Goal: Information Seeking & Learning: Find specific page/section

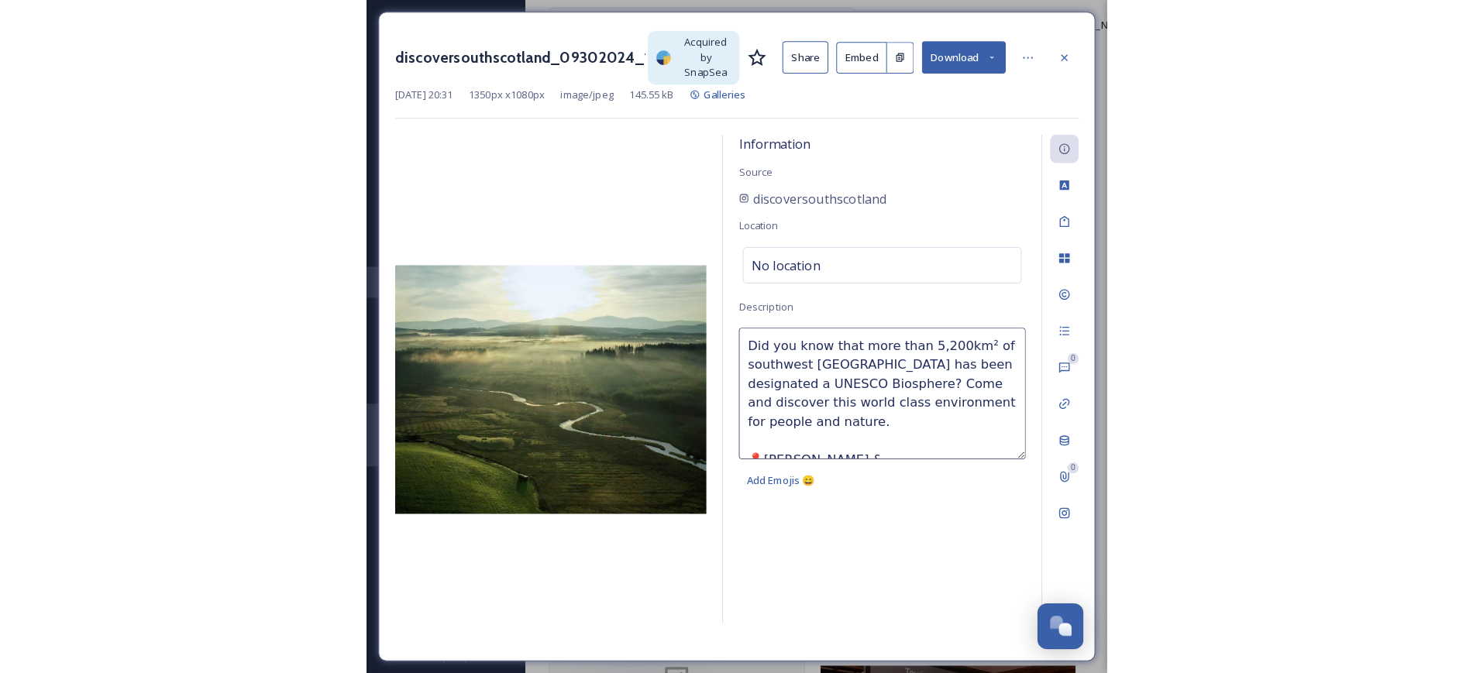
scroll to position [68, 0]
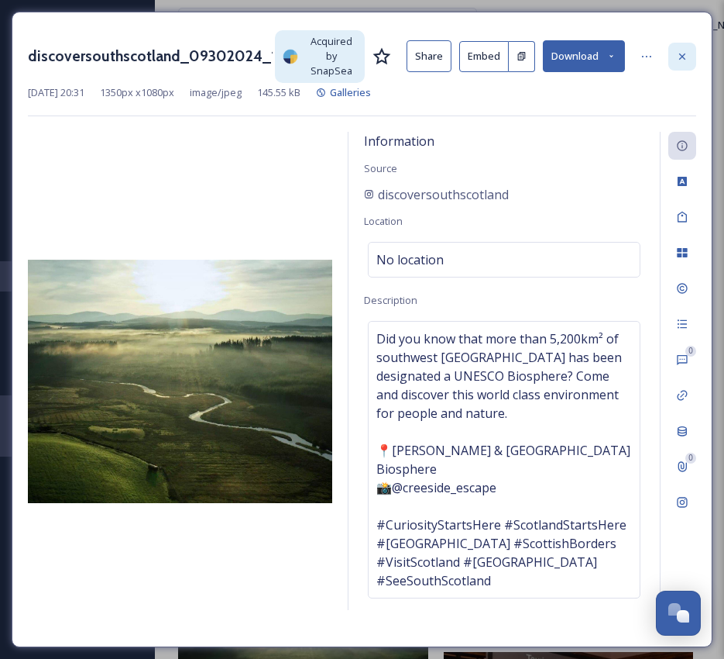
click at [685, 57] on icon at bounding box center [682, 56] width 12 height 12
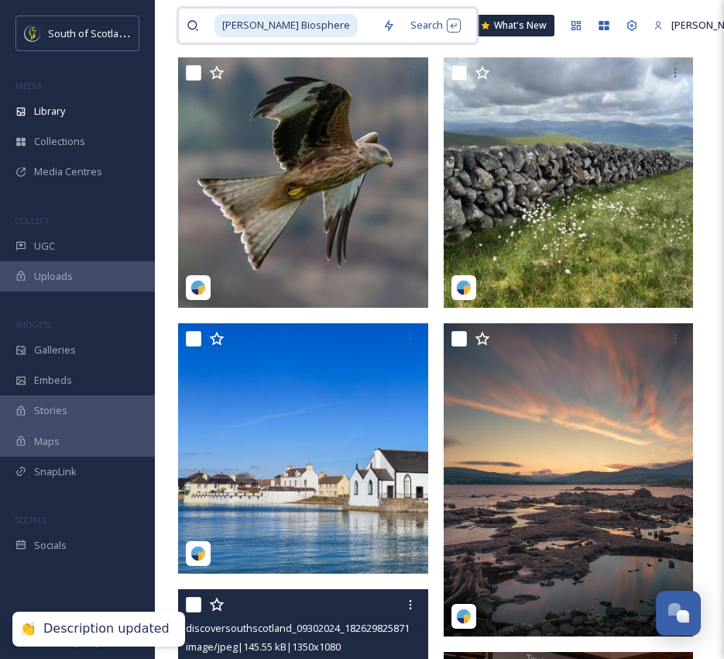
click at [318, 17] on span "[PERSON_NAME] Biosphere" at bounding box center [286, 25] width 143 height 22
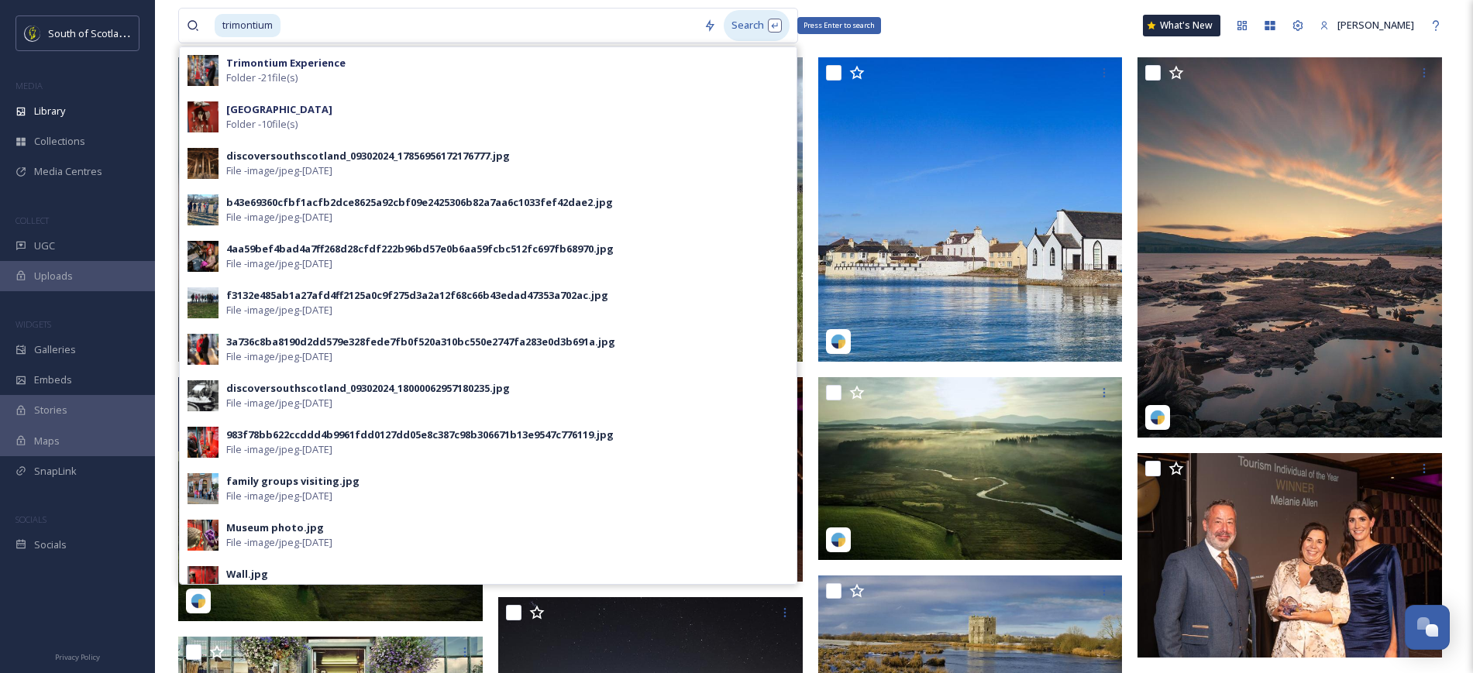
click at [763, 24] on div "Search Press Enter to search" at bounding box center [757, 25] width 66 height 30
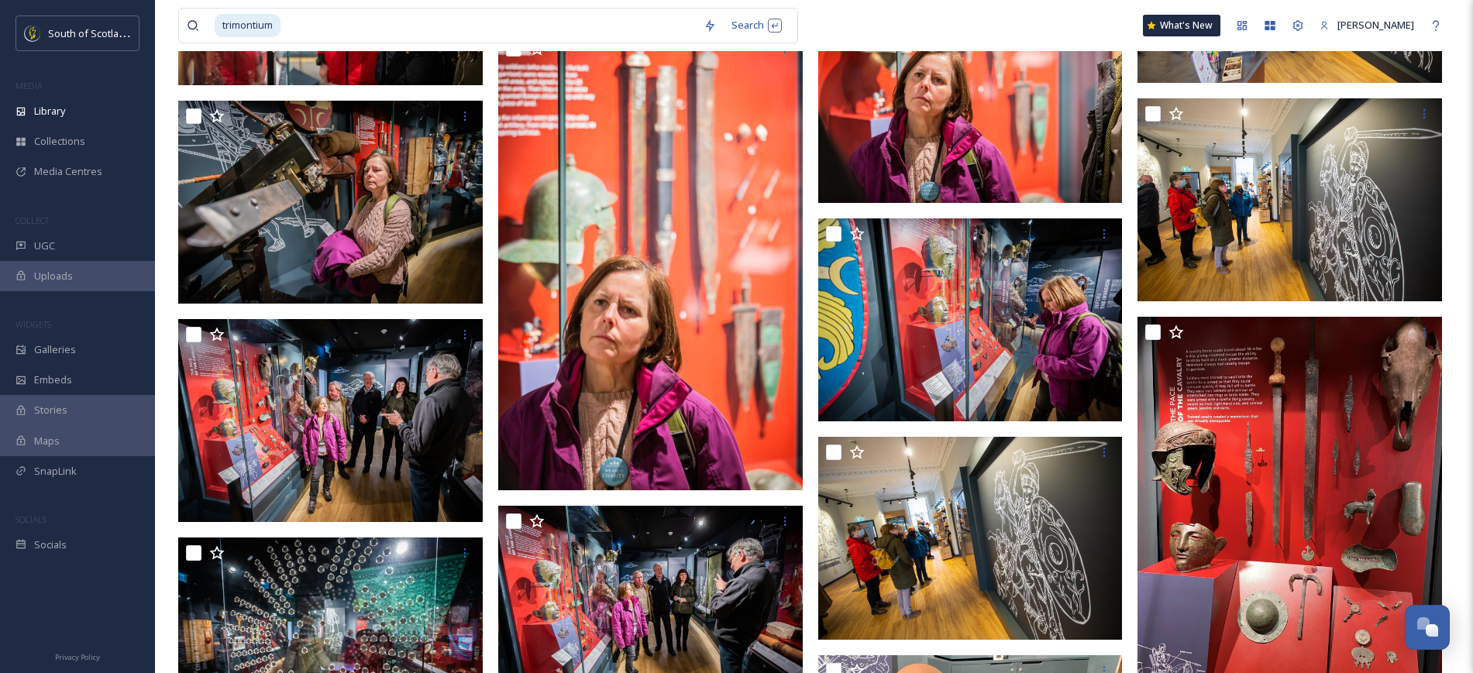
scroll to position [2124, 0]
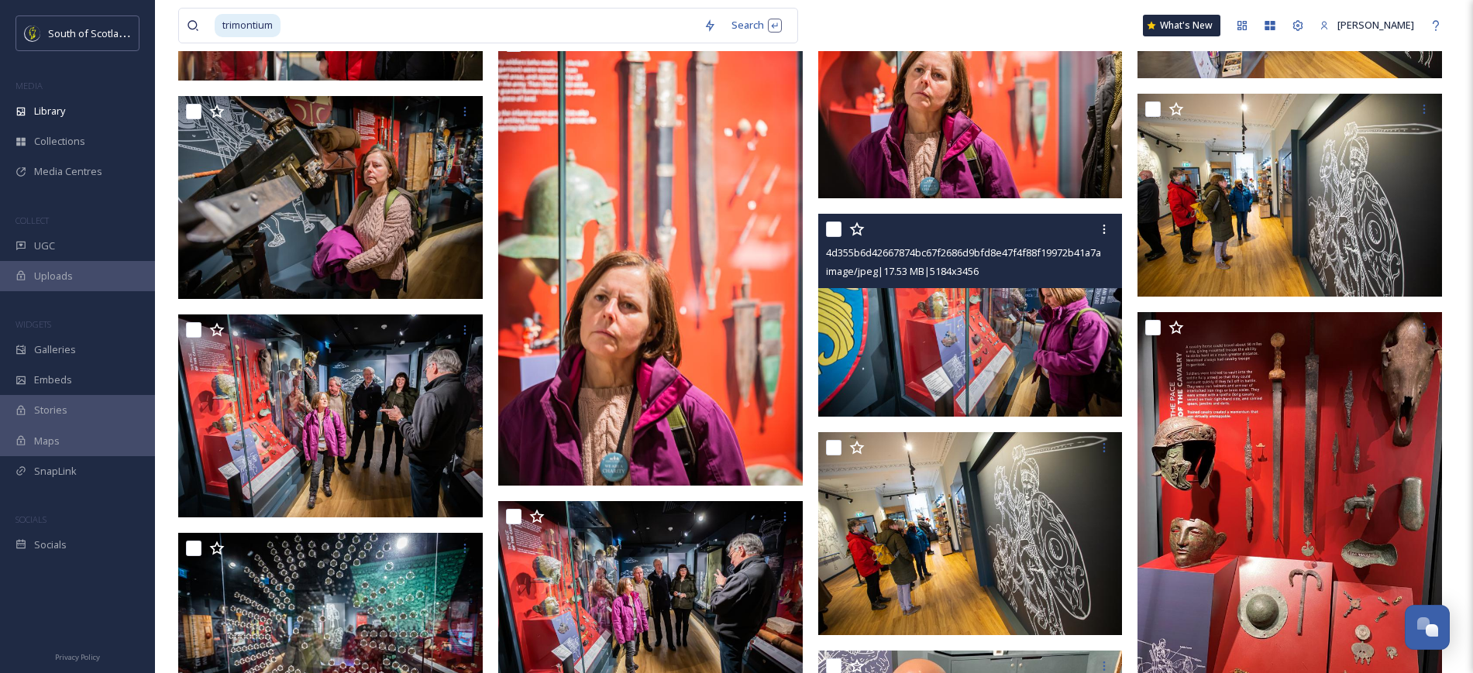
click at [1023, 335] on img at bounding box center [970, 314] width 305 height 203
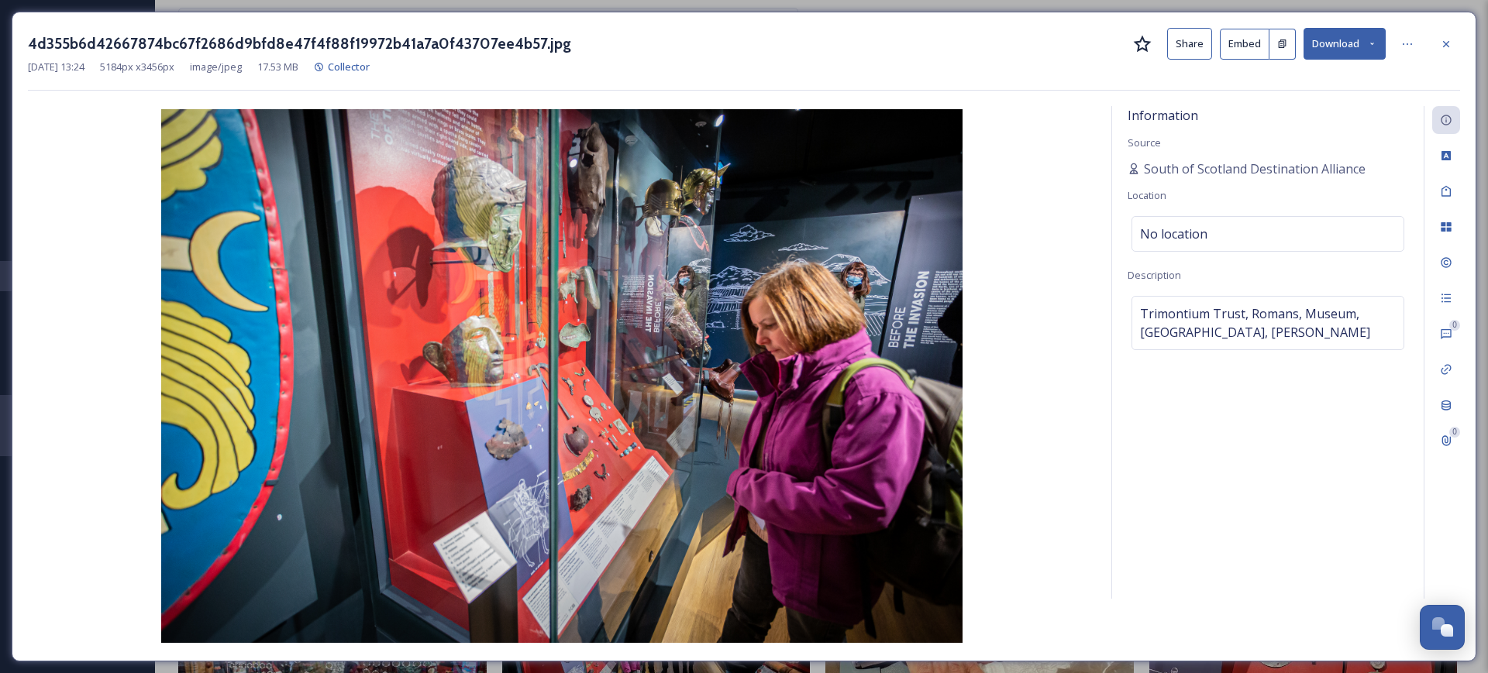
click at [1189, 40] on button "Share" at bounding box center [1189, 44] width 45 height 32
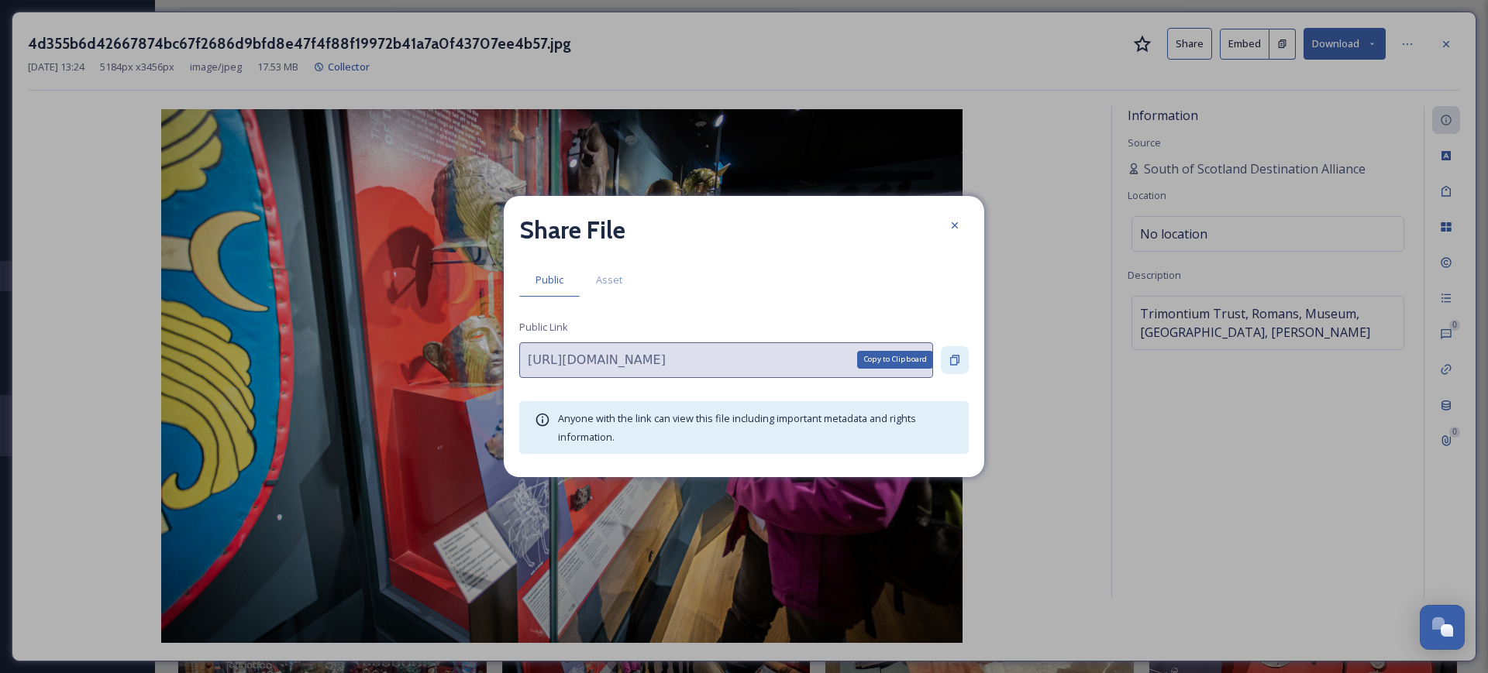
click at [958, 357] on icon at bounding box center [954, 360] width 12 height 12
click at [955, 225] on icon at bounding box center [954, 225] width 6 height 6
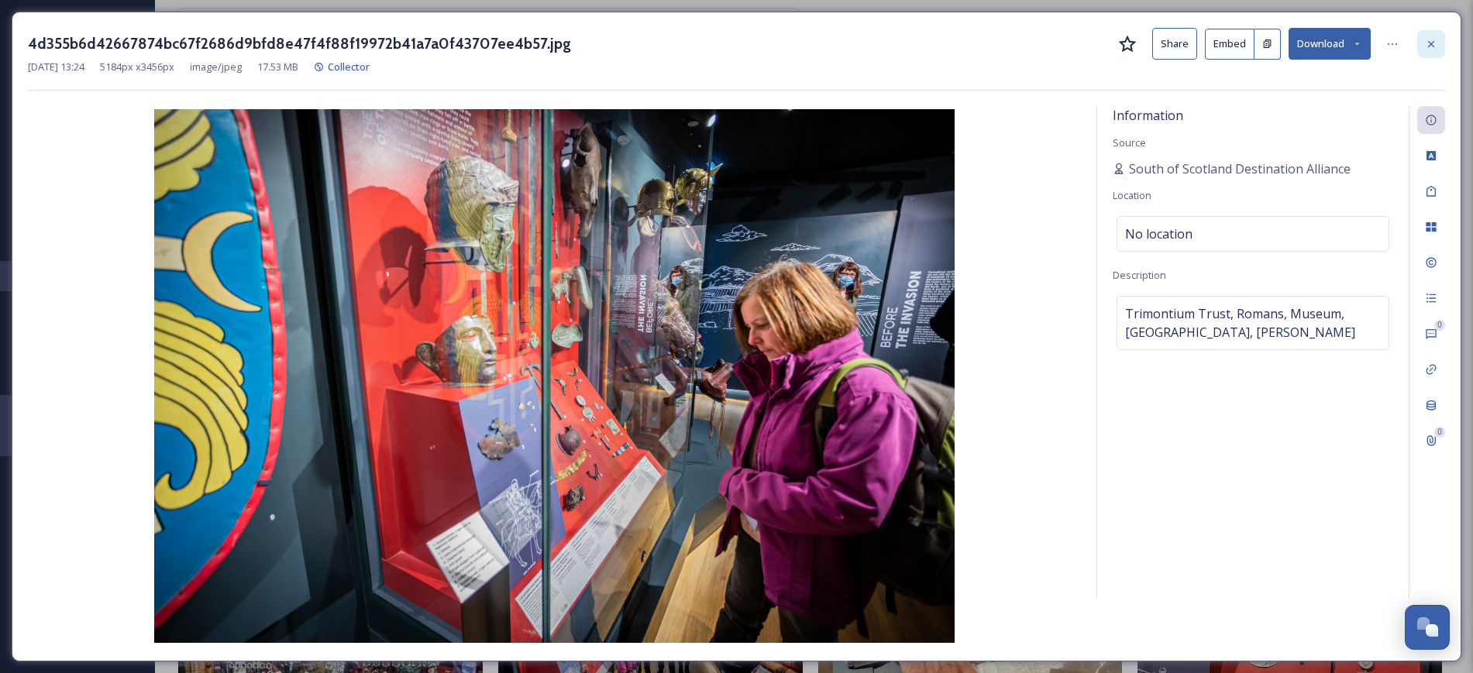
click at [1432, 44] on icon at bounding box center [1431, 43] width 6 height 6
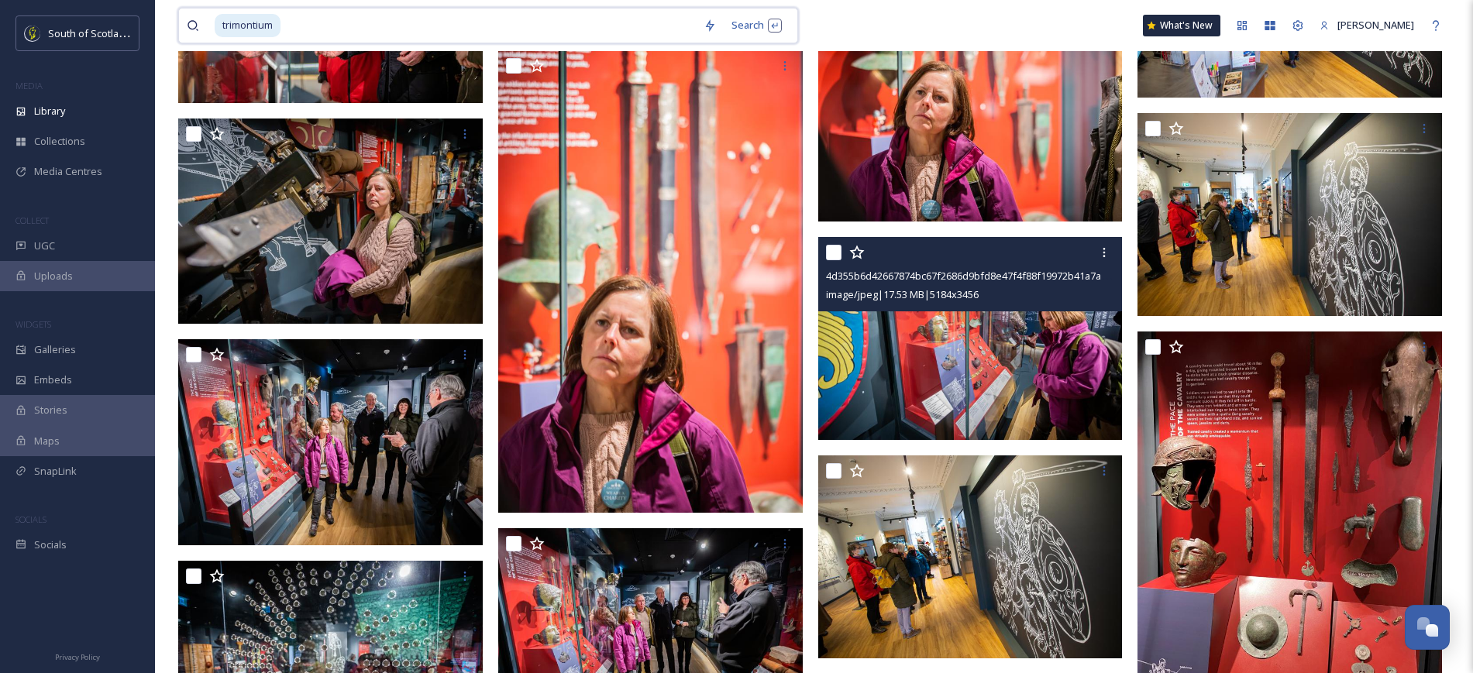
click at [310, 26] on input at bounding box center [489, 26] width 414 height 34
type input "t"
type input "f"
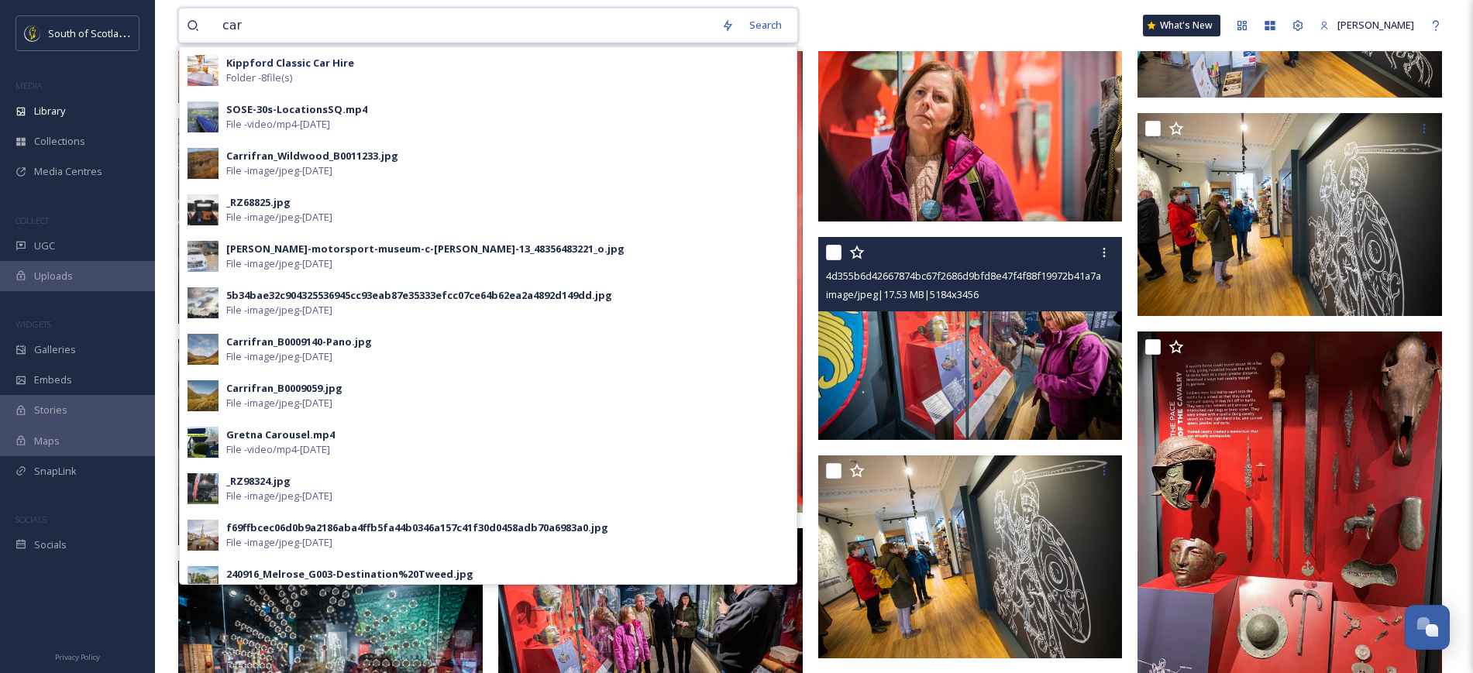
drag, startPoint x: 299, startPoint y: 28, endPoint x: 211, endPoint y: 30, distance: 88.4
click at [211, 30] on div "car" at bounding box center [450, 26] width 527 height 34
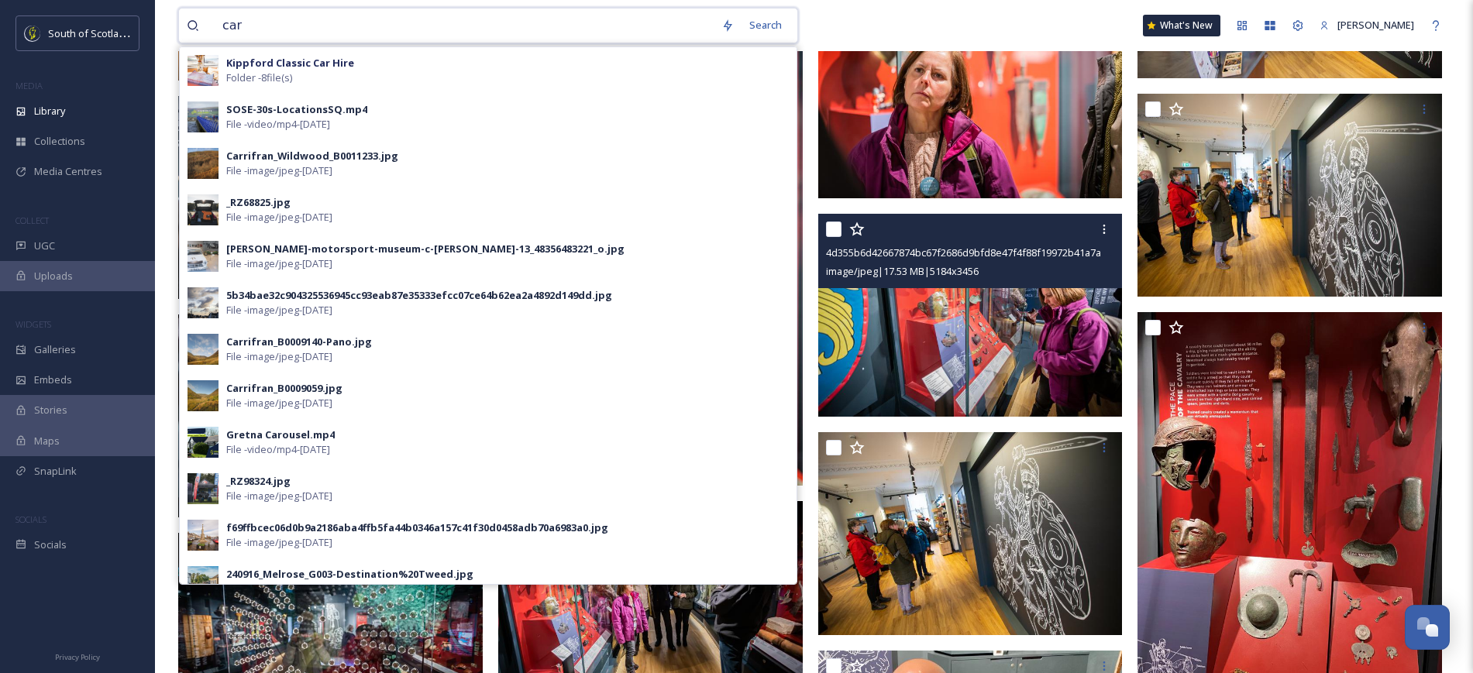
paste input "Caerlaverock [GEOGRAPHIC_DATA]"
type input "Caerlaverock [GEOGRAPHIC_DATA]"
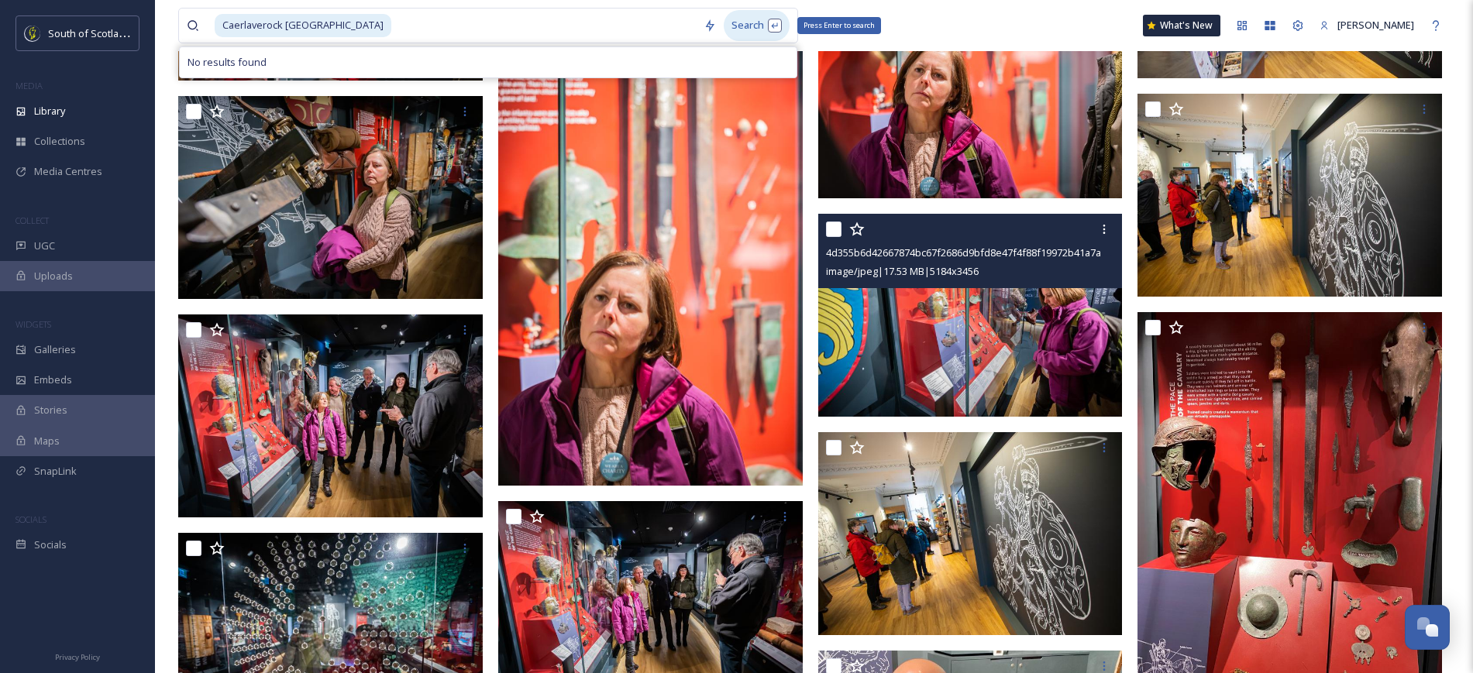
click at [774, 21] on div "Search Press Enter to search" at bounding box center [757, 25] width 66 height 30
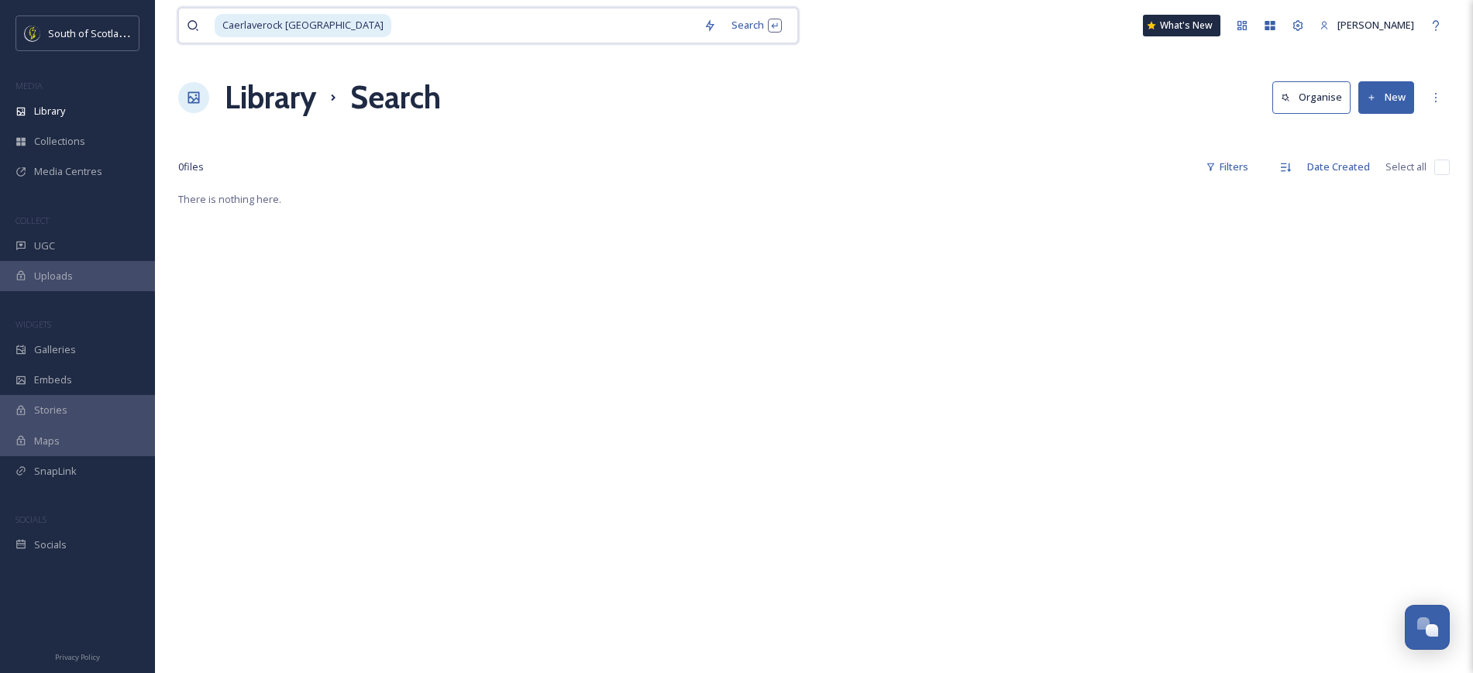
click at [566, 23] on input at bounding box center [544, 26] width 303 height 34
type input "Caerlaverock"
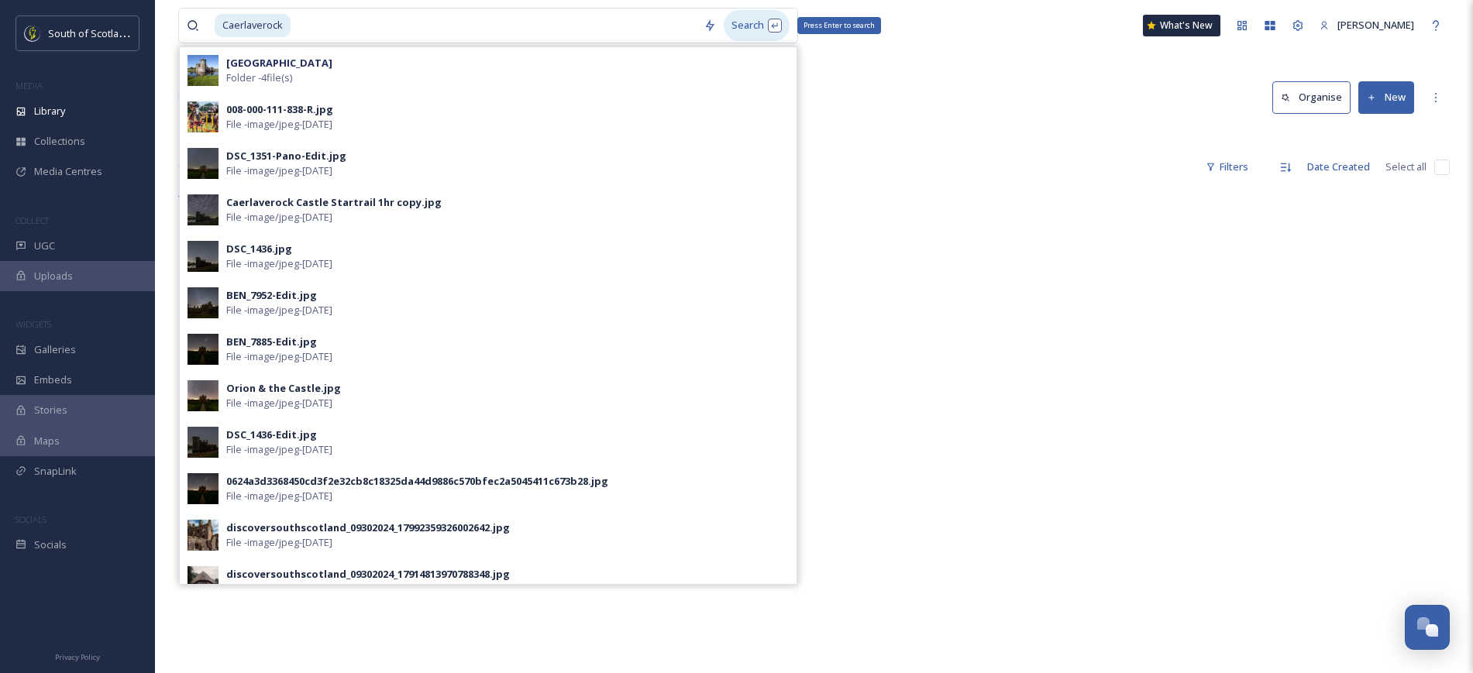
click at [739, 26] on div "Search Press Enter to search" at bounding box center [757, 25] width 66 height 30
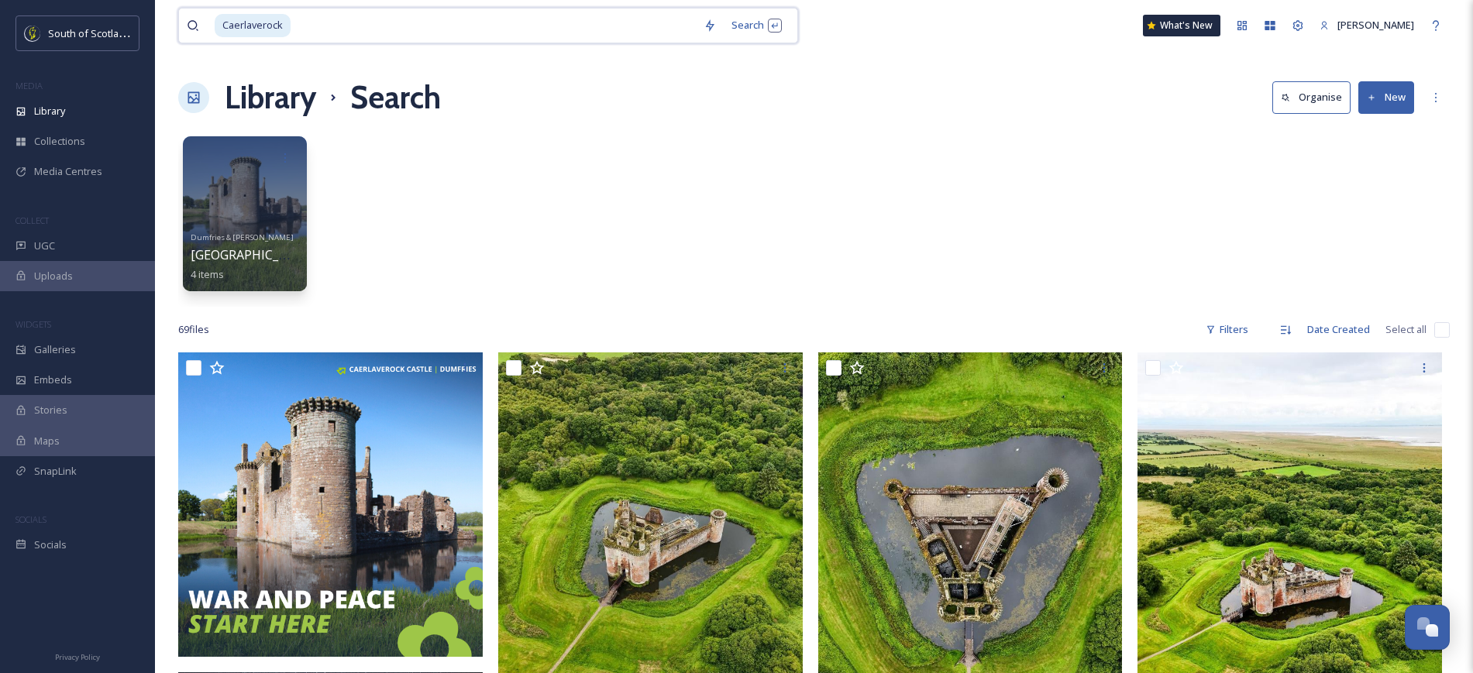
click at [327, 26] on input at bounding box center [494, 26] width 404 height 34
type input "C"
click at [772, 14] on div "Search" at bounding box center [766, 25] width 48 height 30
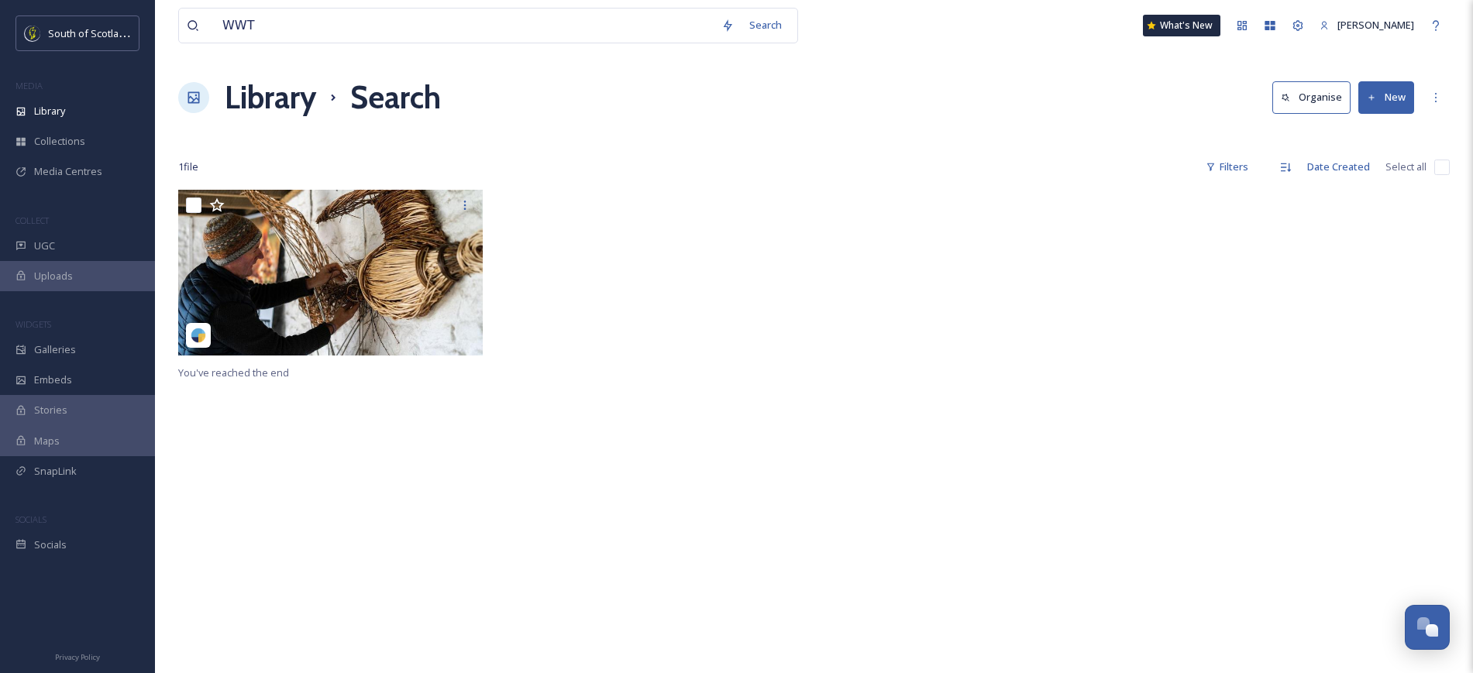
click at [972, 80] on div "Library Search Organise New" at bounding box center [813, 97] width 1271 height 46
click at [360, 9] on input "WWT" at bounding box center [464, 26] width 499 height 34
type input "W"
type input "geese"
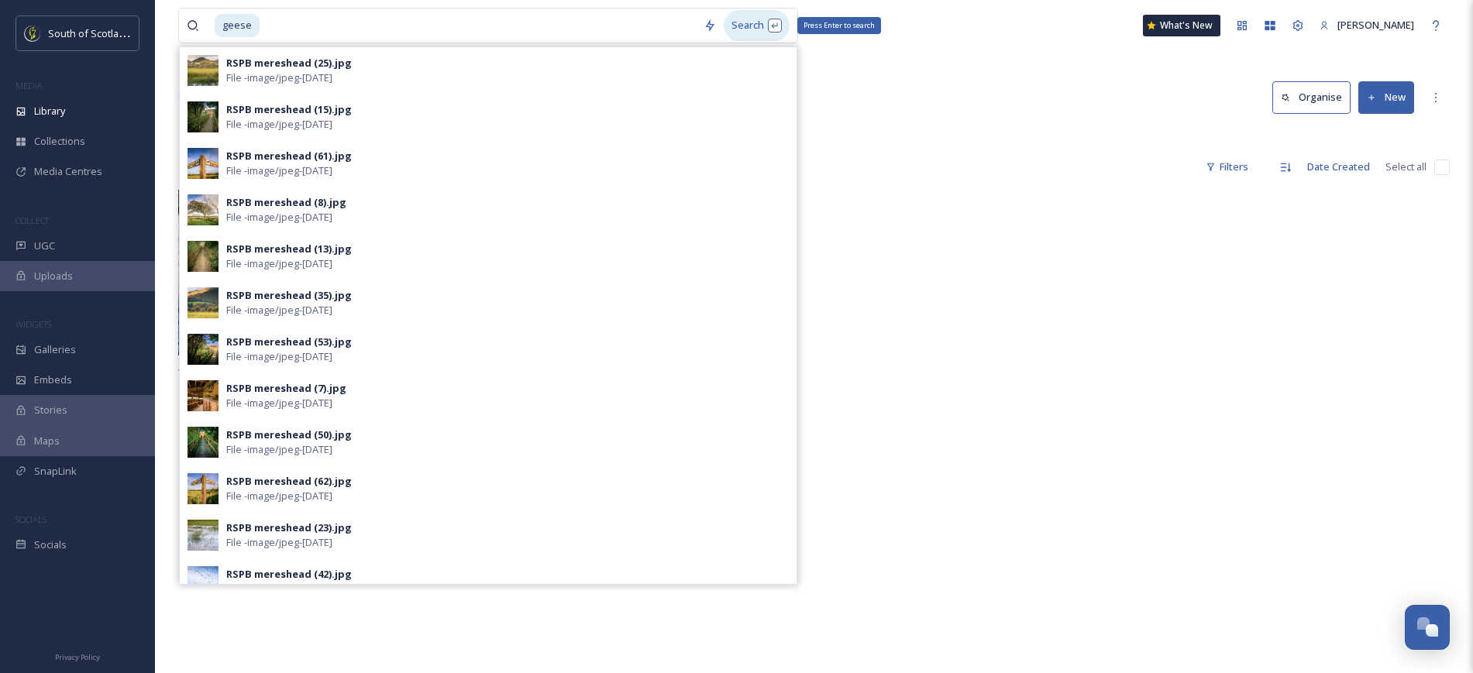
click at [756, 19] on div "Search Press Enter to search" at bounding box center [757, 25] width 66 height 30
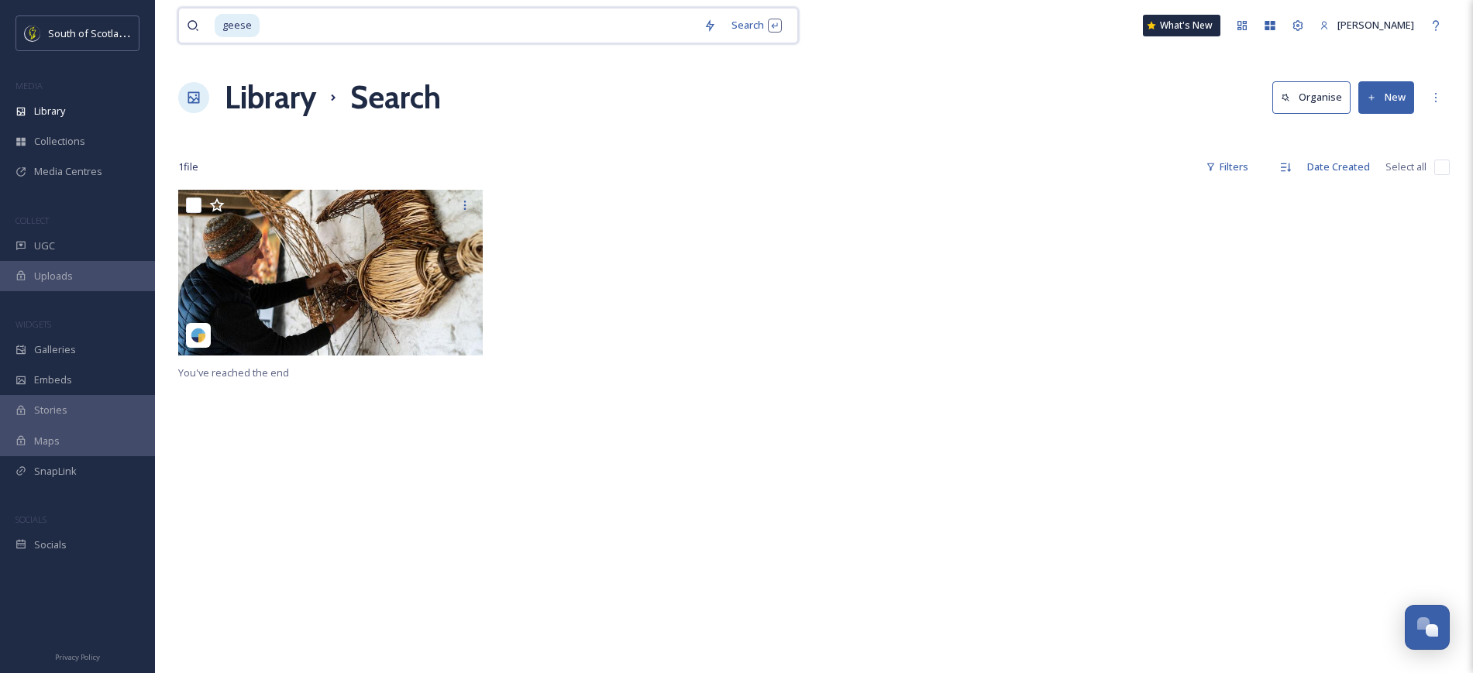
click at [392, 30] on input at bounding box center [478, 26] width 435 height 34
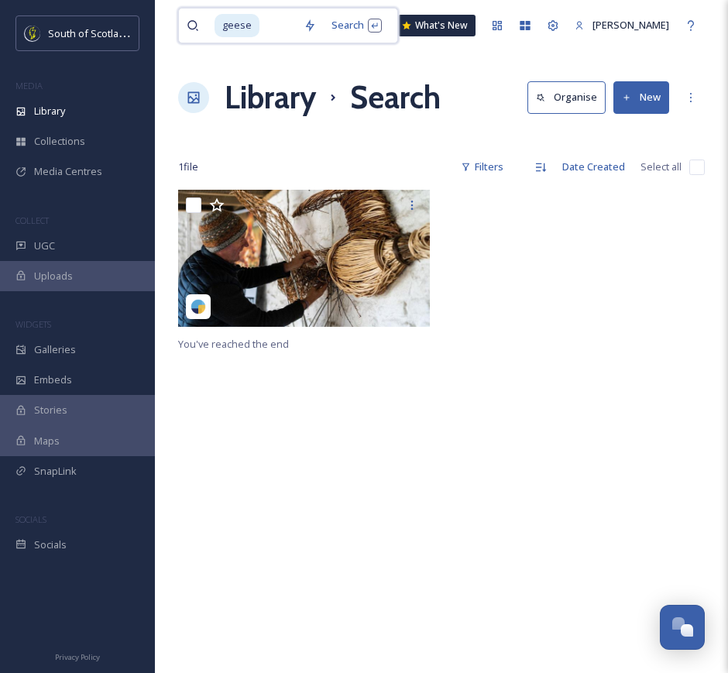
click at [274, 28] on input at bounding box center [278, 26] width 35 height 34
type input "g"
click at [374, 27] on div "Search" at bounding box center [366, 25] width 48 height 30
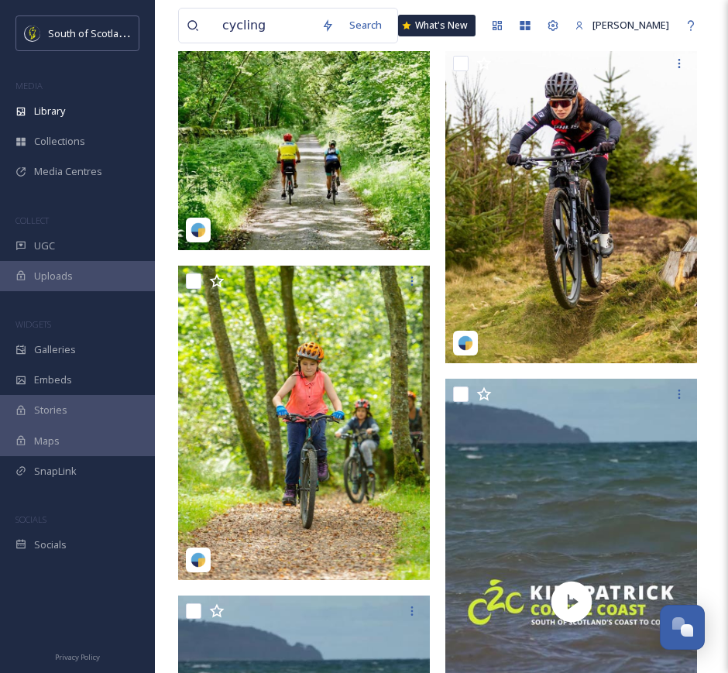
scroll to position [10179, 0]
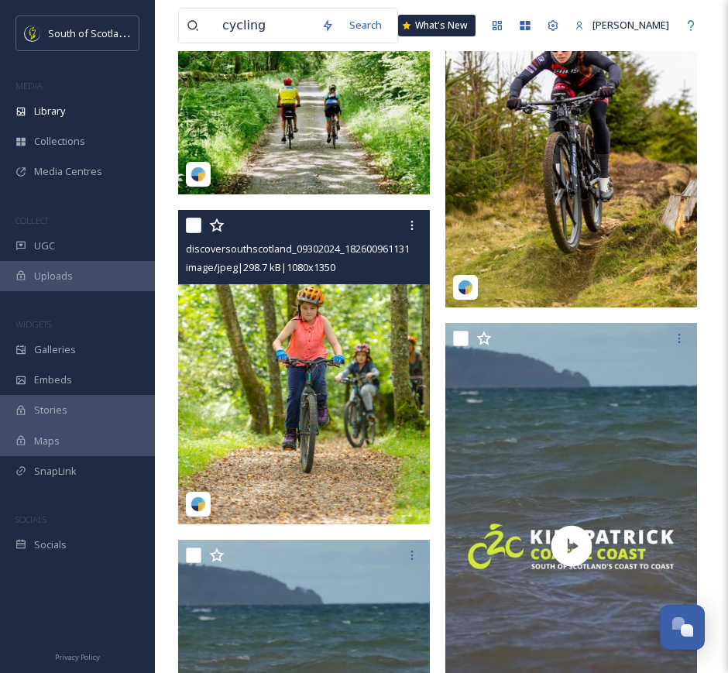
click at [324, 377] on img at bounding box center [304, 367] width 252 height 315
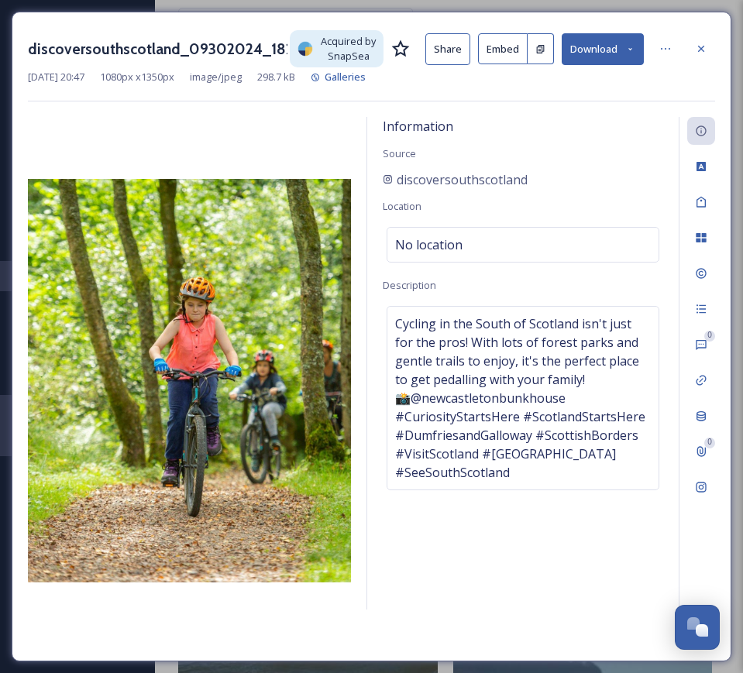
click at [450, 43] on button "Share" at bounding box center [447, 49] width 45 height 32
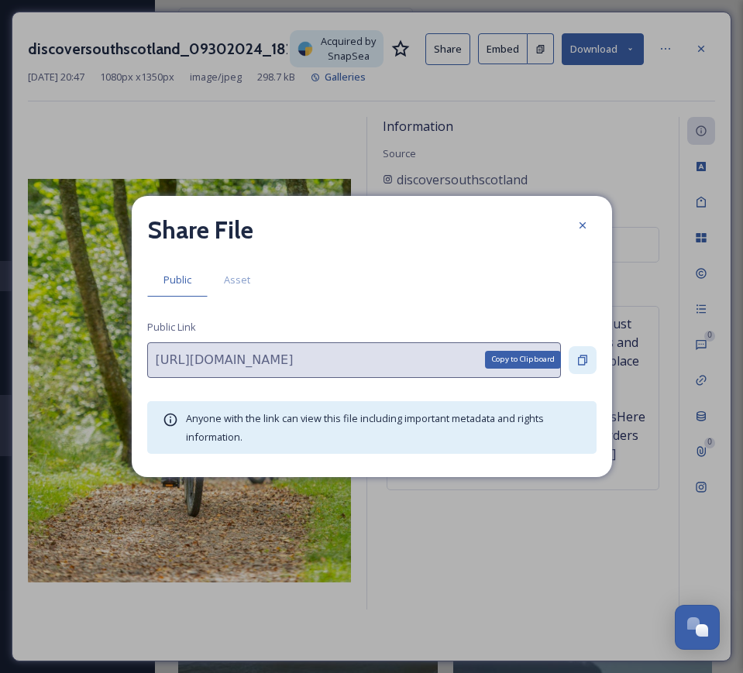
click at [585, 370] on div "Copy to Clipboard" at bounding box center [583, 360] width 28 height 28
click at [588, 227] on icon at bounding box center [582, 225] width 12 height 12
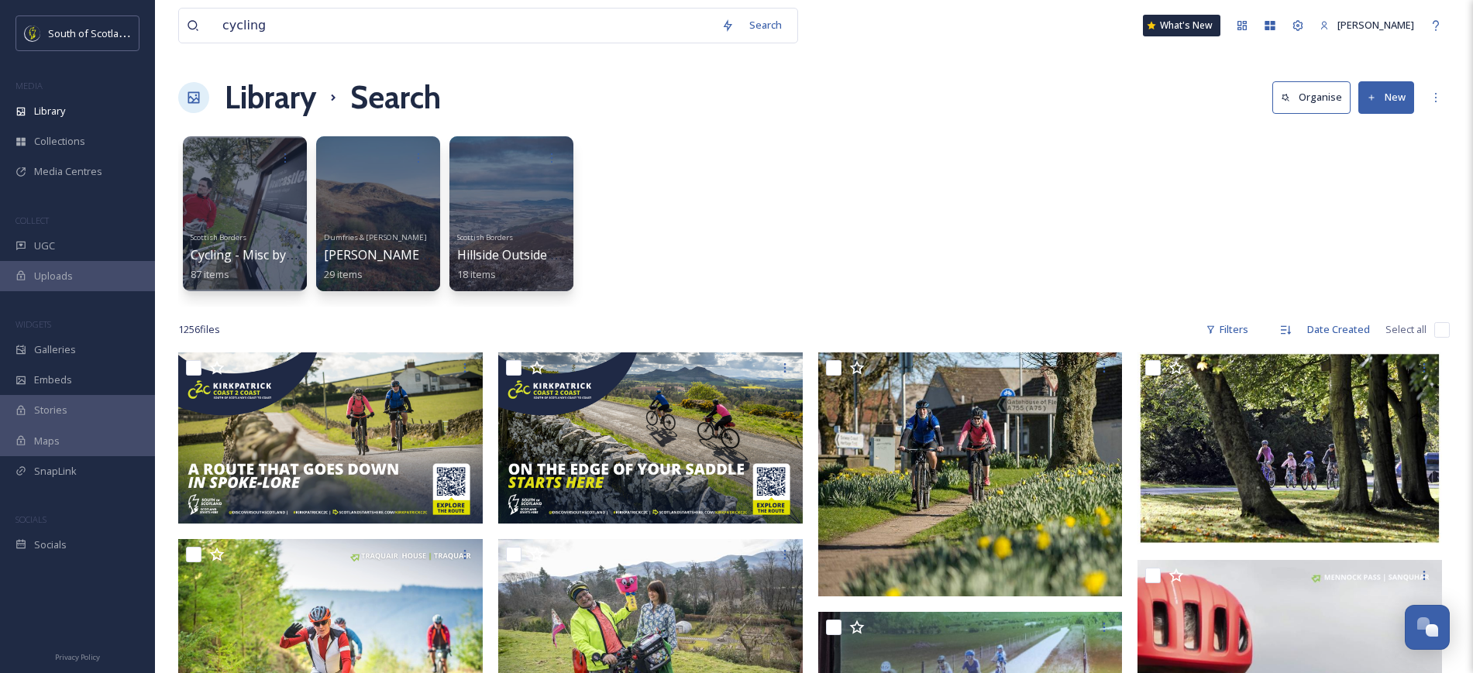
drag, startPoint x: 365, startPoint y: 7, endPoint x: 361, endPoint y: 35, distance: 28.2
click at [361, 35] on div "cycling Search" at bounding box center [488, 26] width 620 height 36
click at [361, 35] on input "cycling" at bounding box center [464, 26] width 499 height 34
type input "c"
click at [69, 98] on div "Library" at bounding box center [77, 111] width 155 height 30
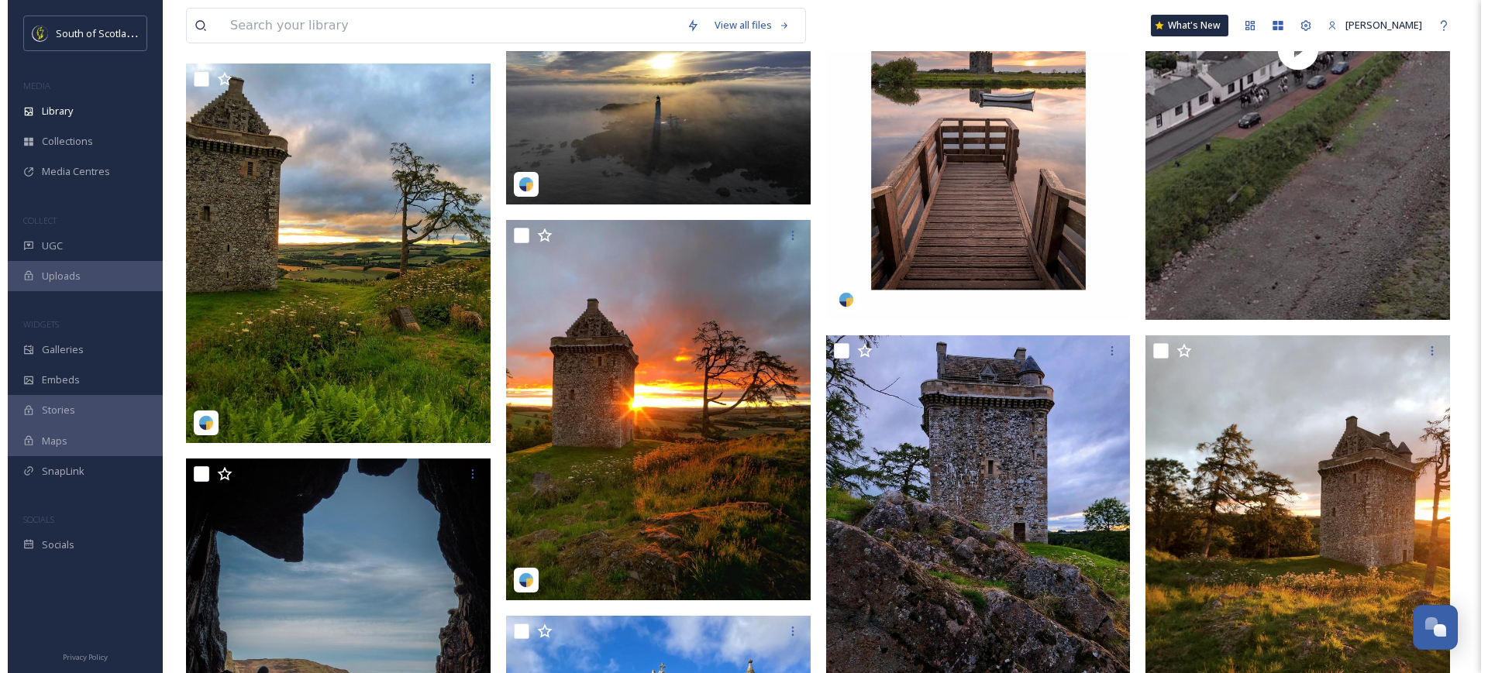
scroll to position [2023, 0]
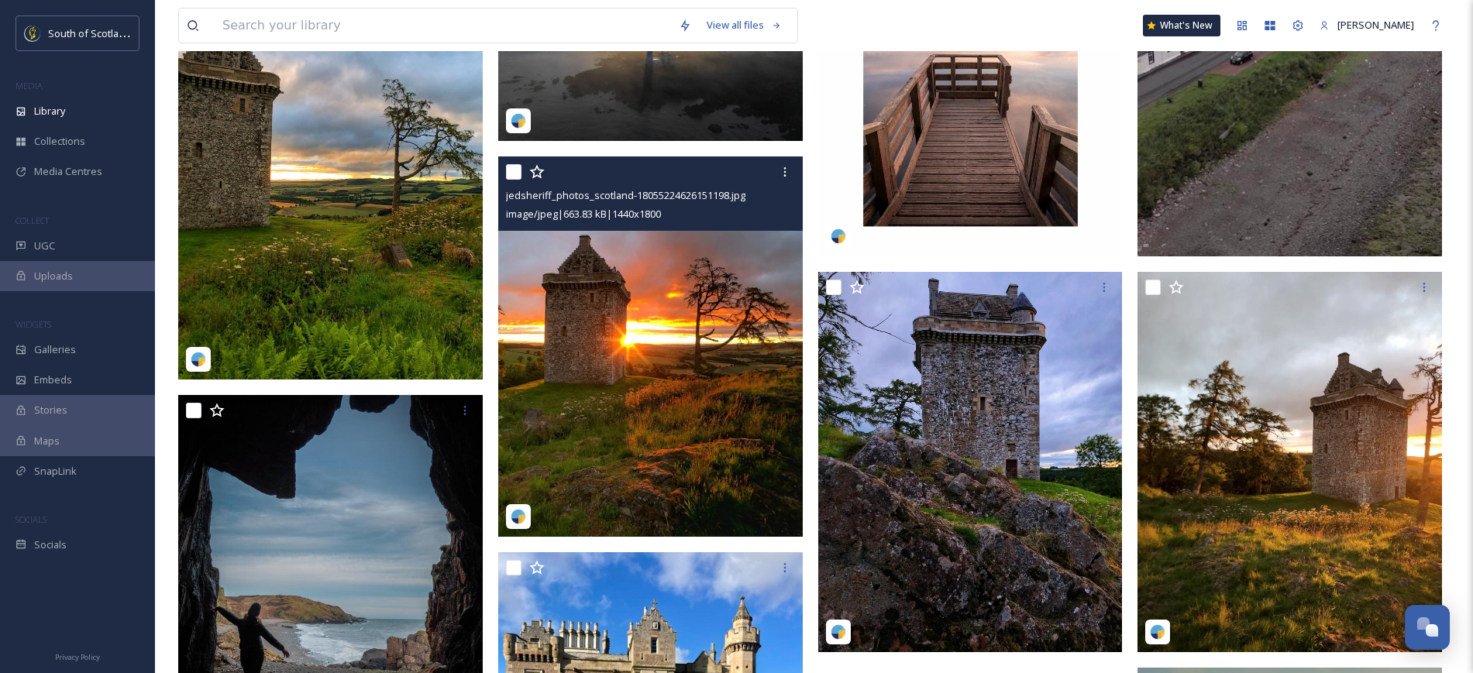
click at [649, 511] on img at bounding box center [650, 347] width 305 height 380
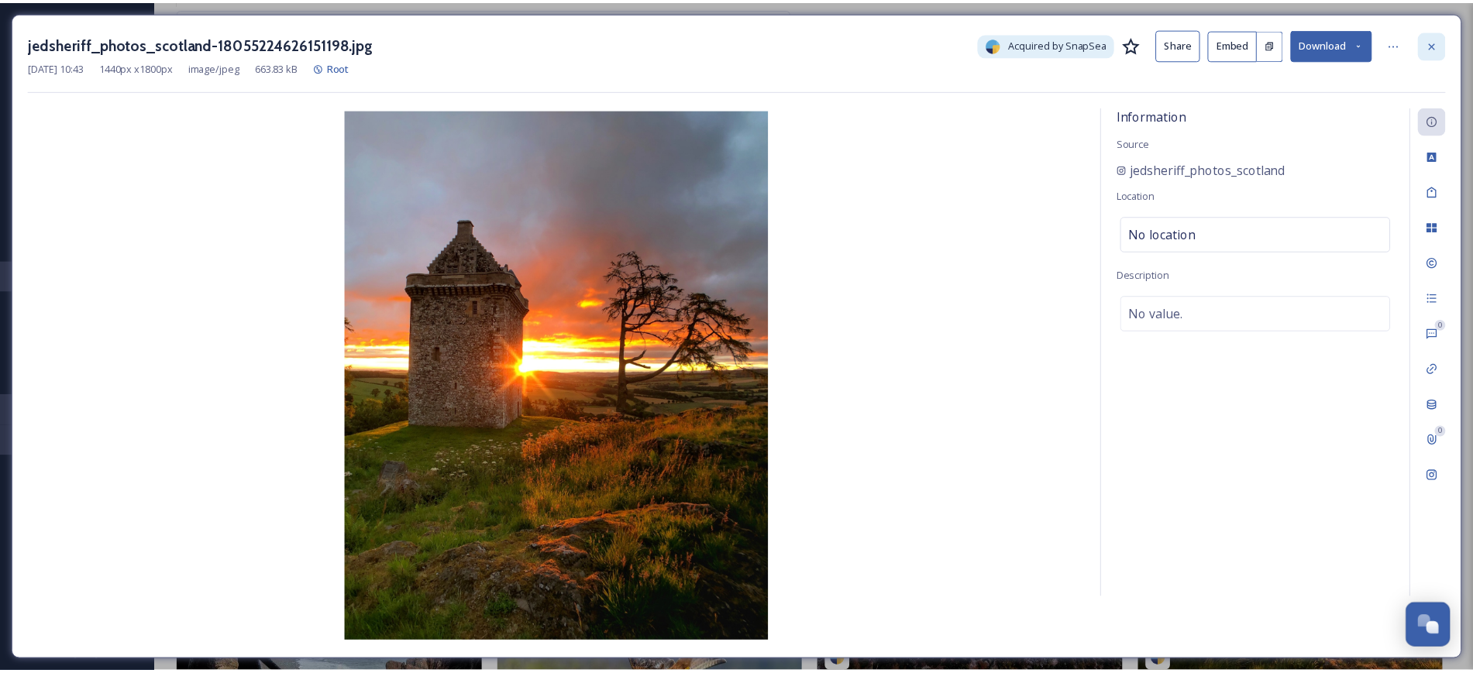
scroll to position [2042, 0]
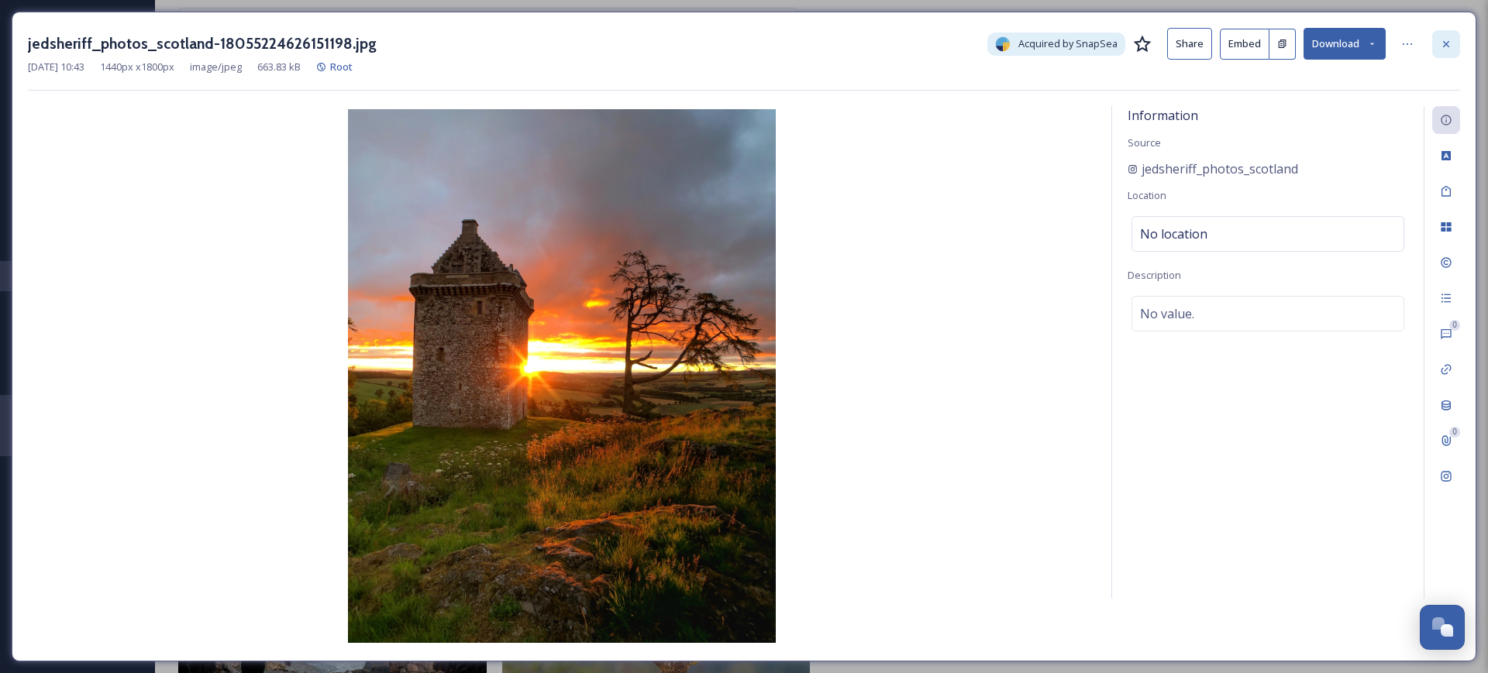
click at [1457, 47] on div at bounding box center [1446, 44] width 28 height 28
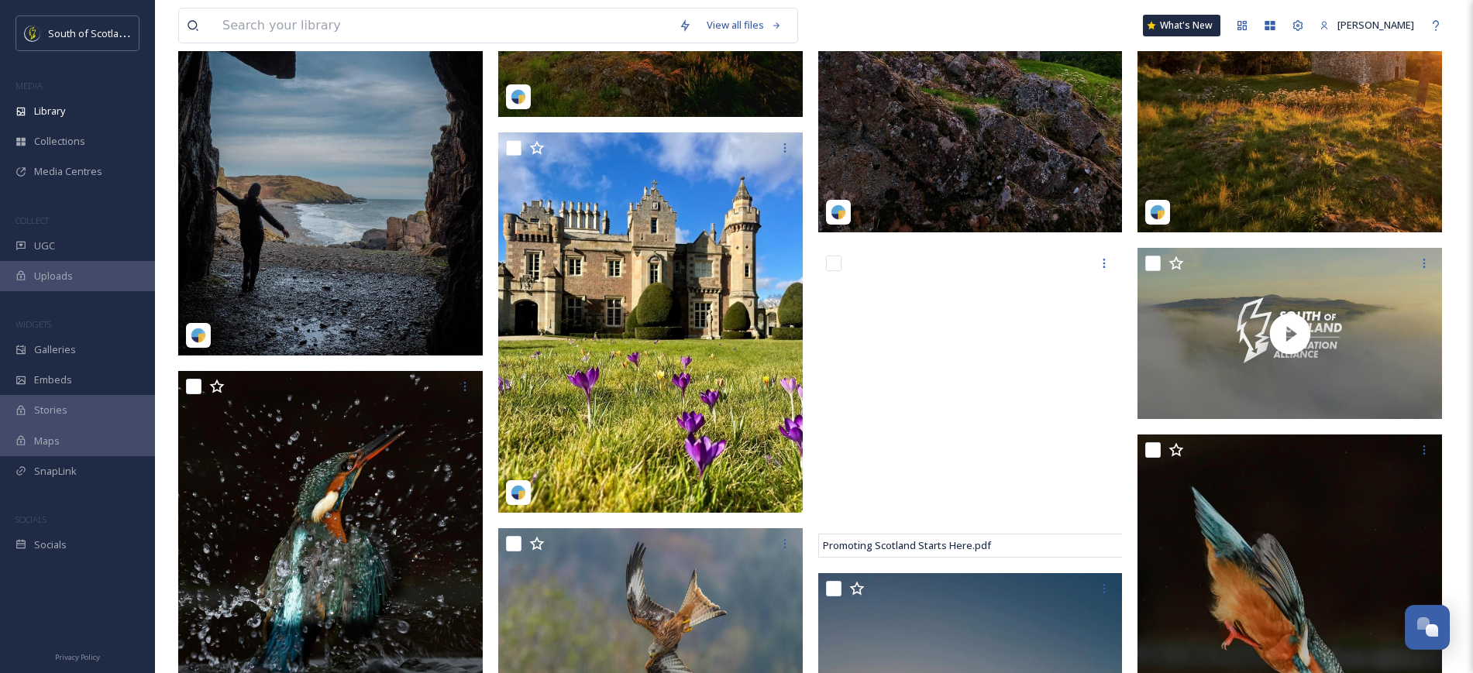
scroll to position [2419, 0]
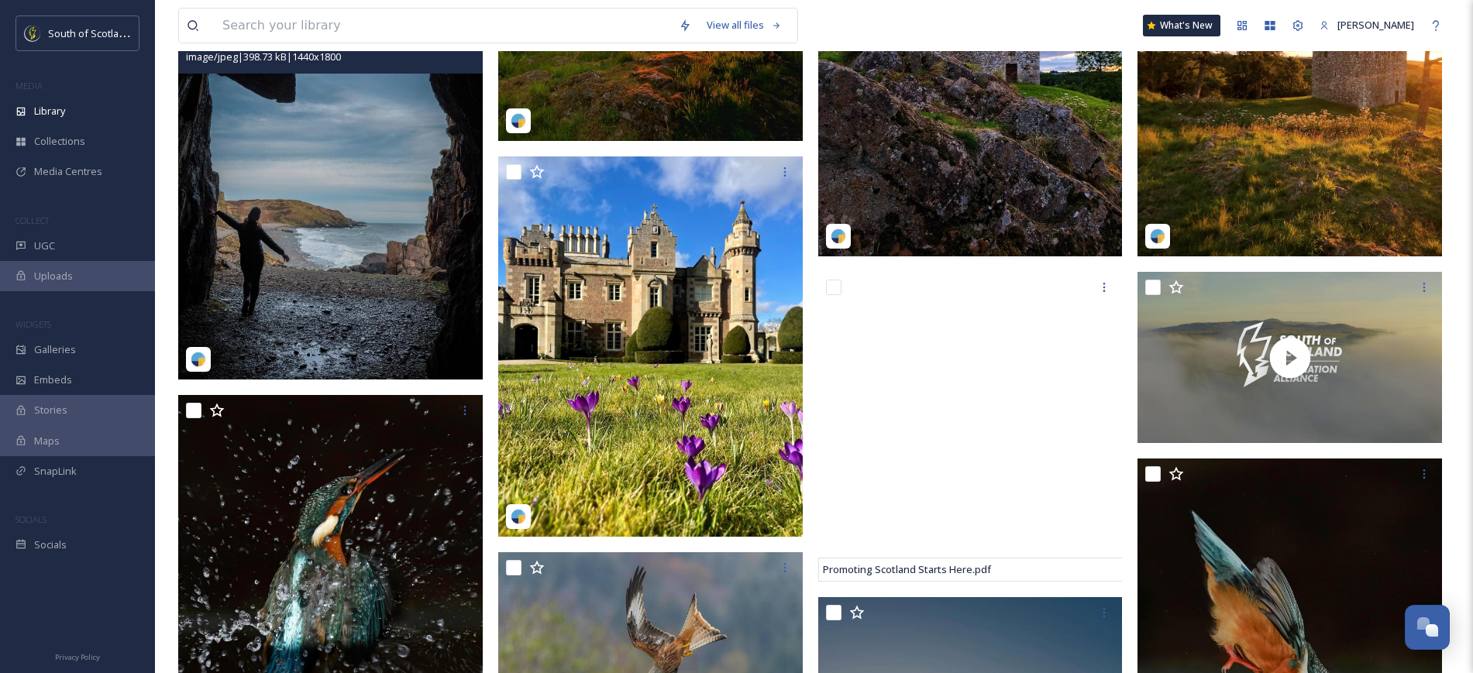
click at [353, 291] on img at bounding box center [330, 189] width 305 height 380
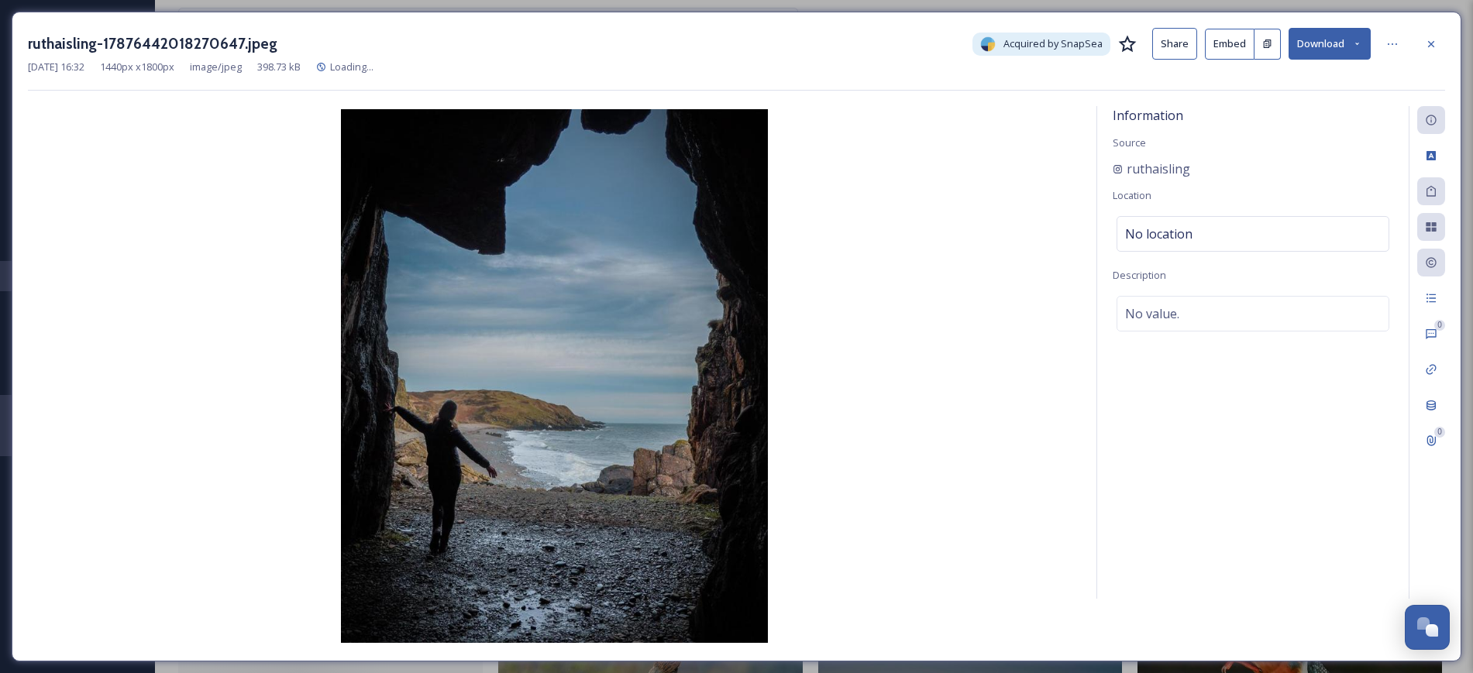
scroll to position [2023, 0]
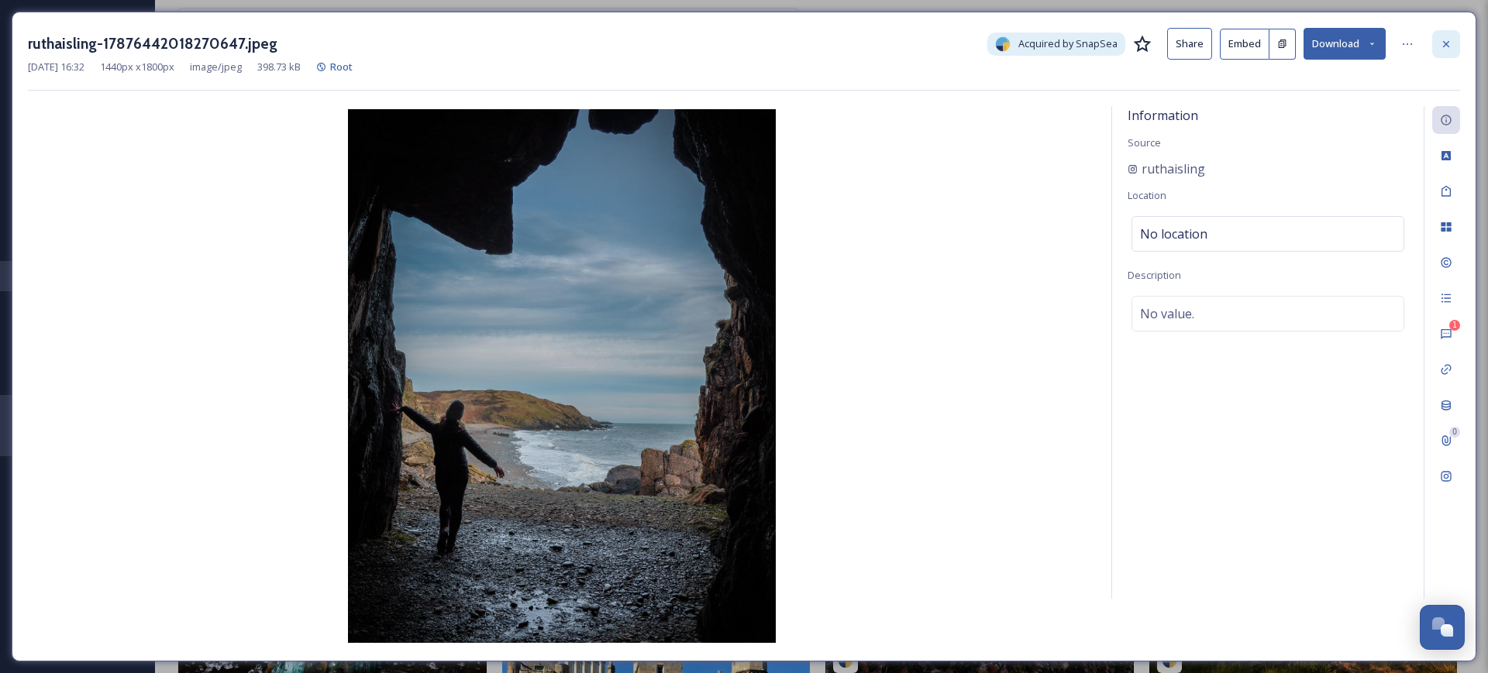
click at [1447, 38] on icon at bounding box center [1446, 44] width 12 height 12
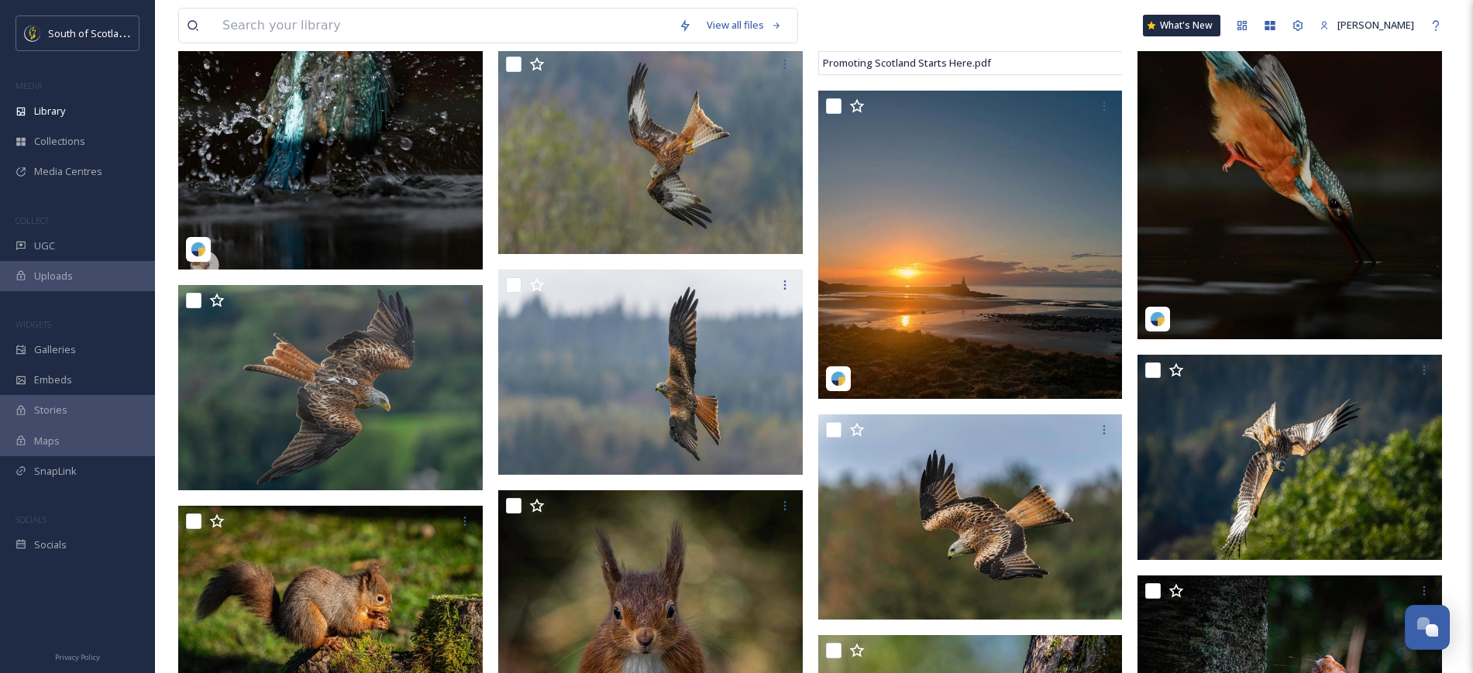
scroll to position [2813, 0]
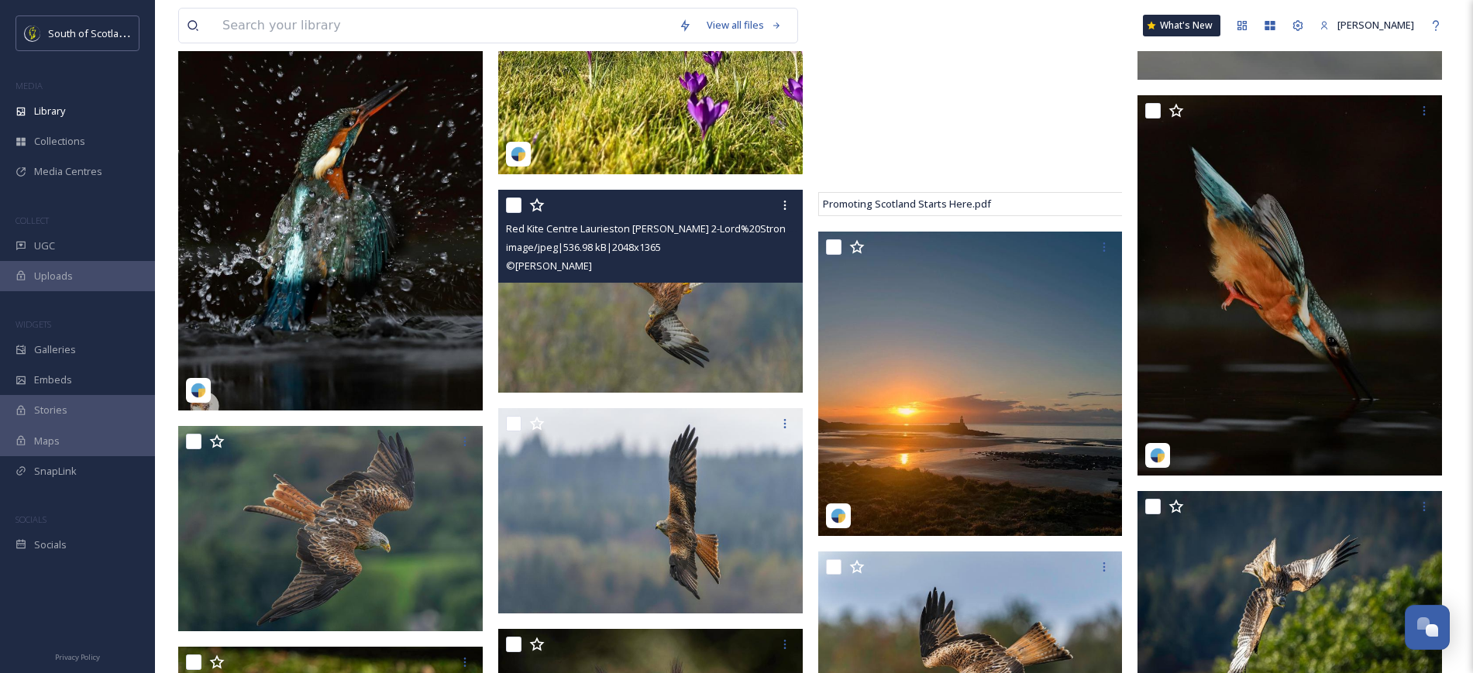
click at [637, 374] on img at bounding box center [650, 291] width 305 height 203
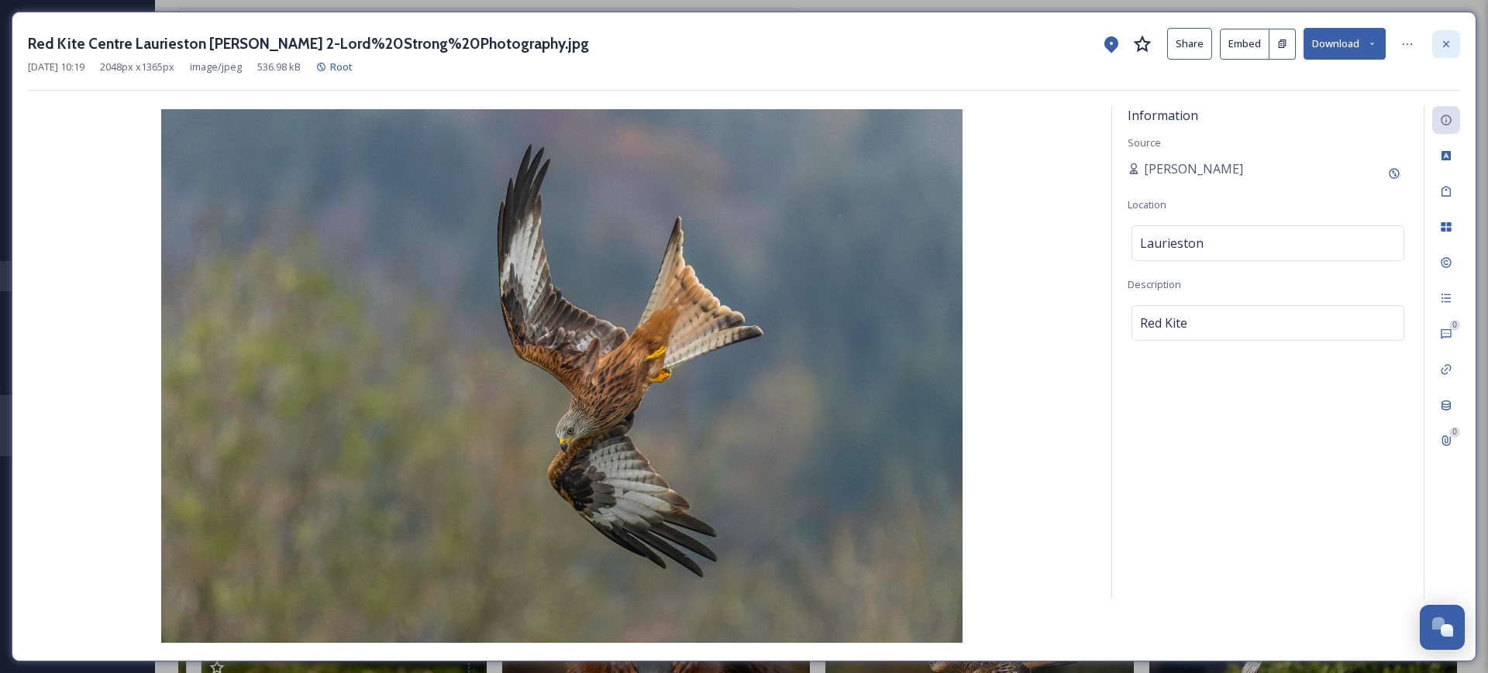
click at [1451, 50] on div at bounding box center [1446, 44] width 28 height 28
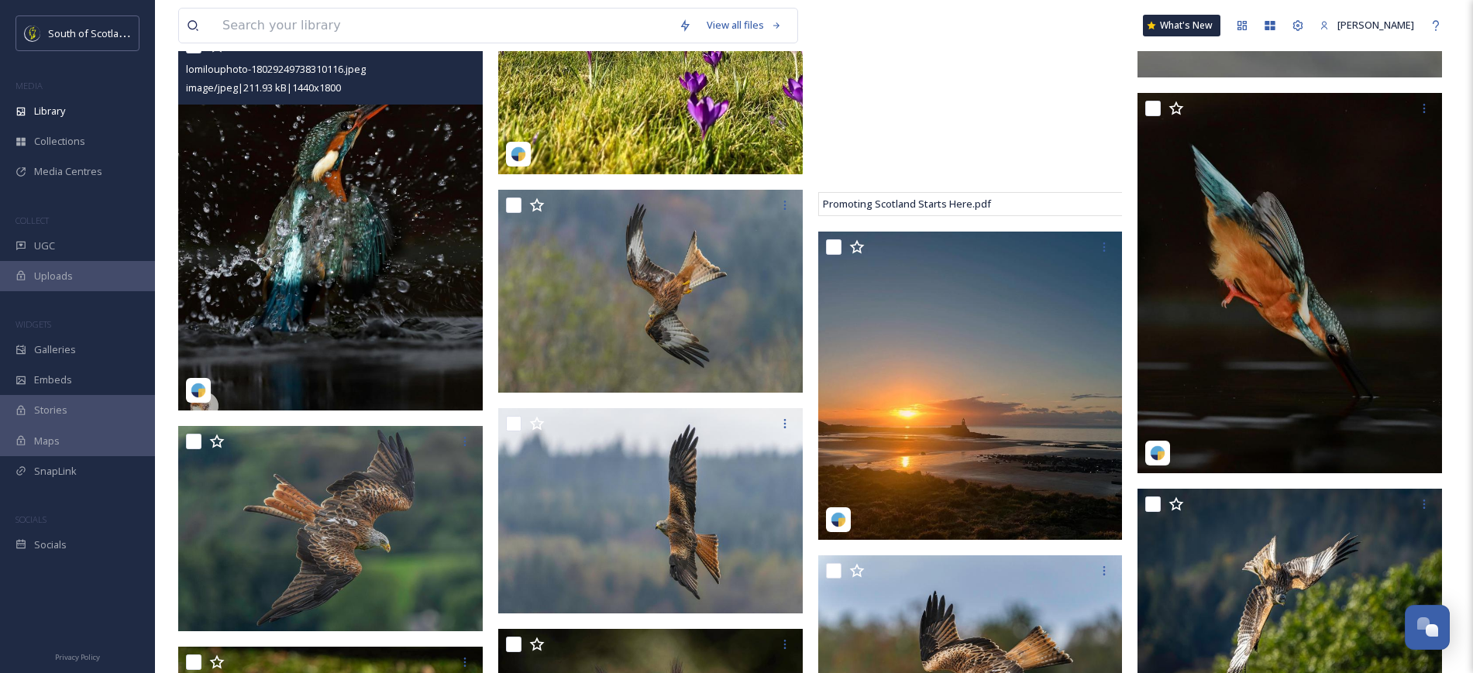
click at [285, 246] on img at bounding box center [330, 220] width 305 height 380
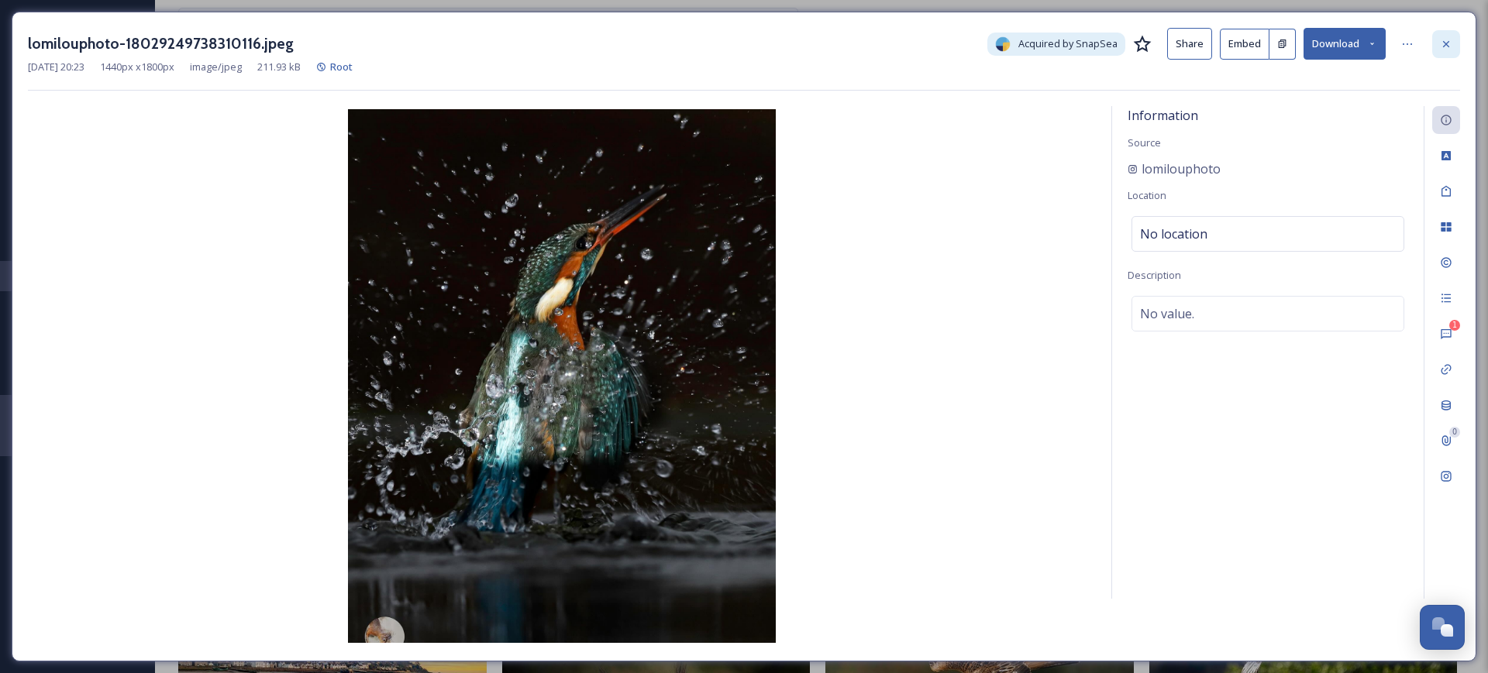
click at [1457, 44] on div at bounding box center [1446, 44] width 28 height 28
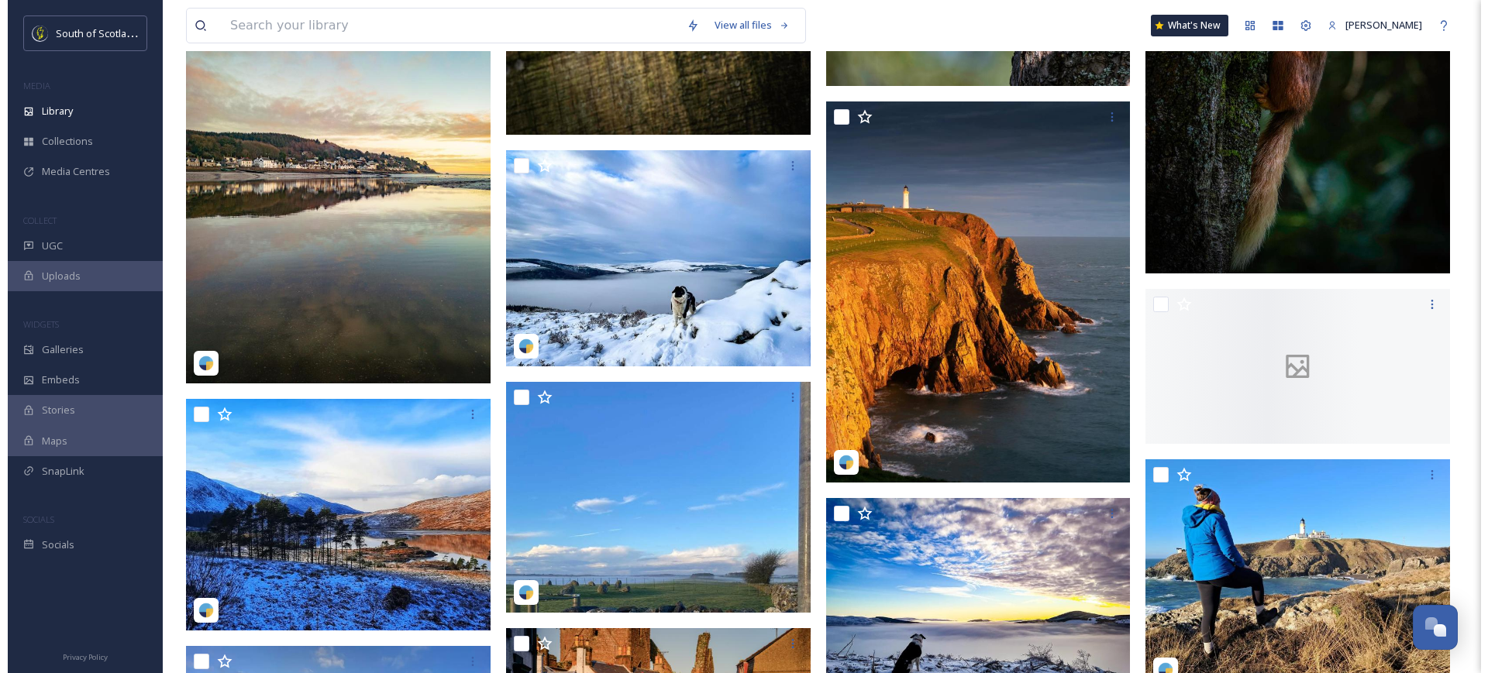
scroll to position [3689, 0]
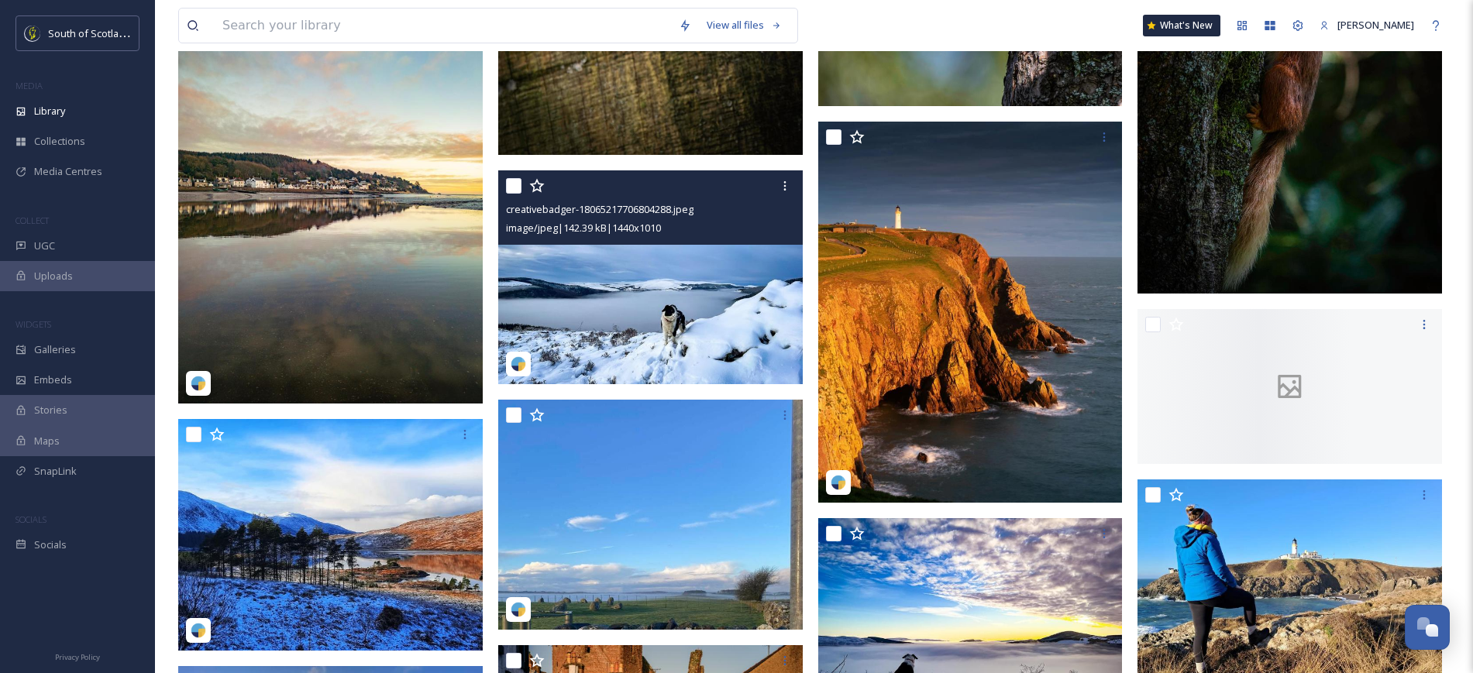
click at [622, 280] on img at bounding box center [650, 277] width 305 height 214
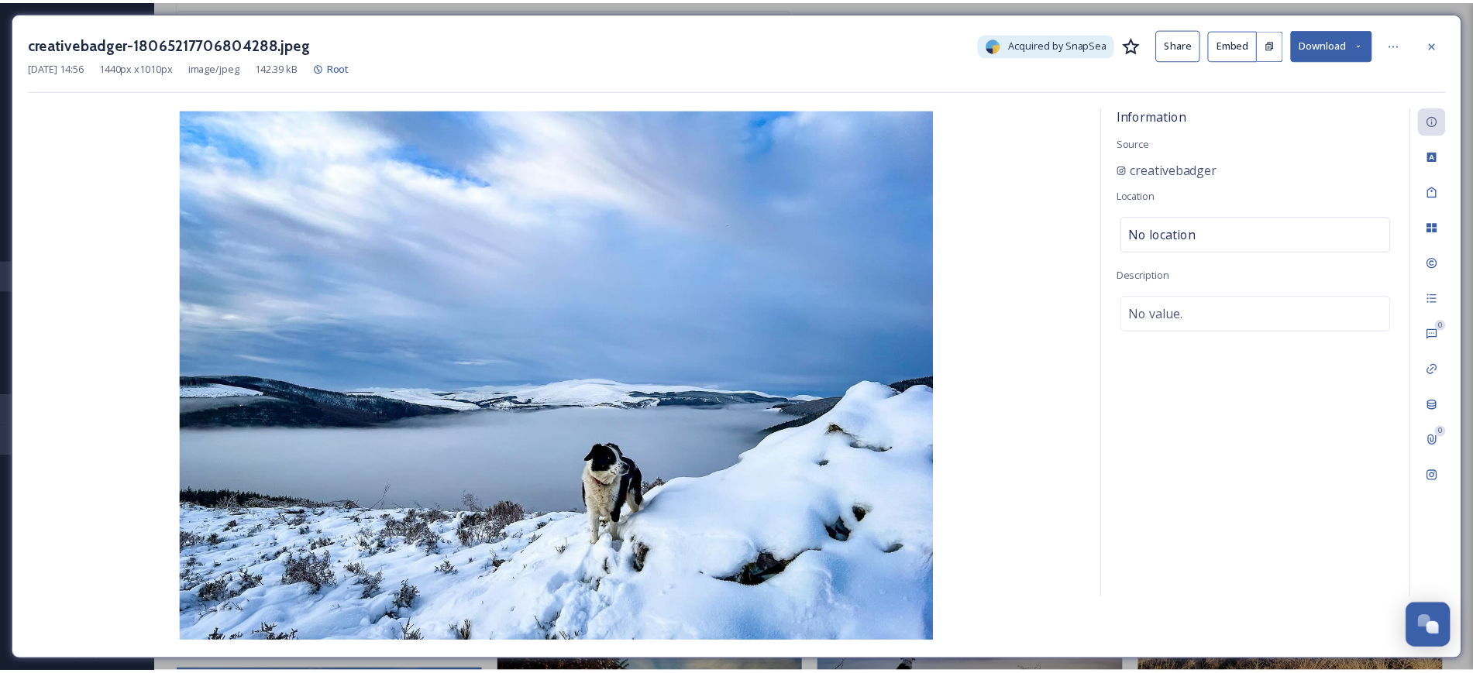
scroll to position [3694, 0]
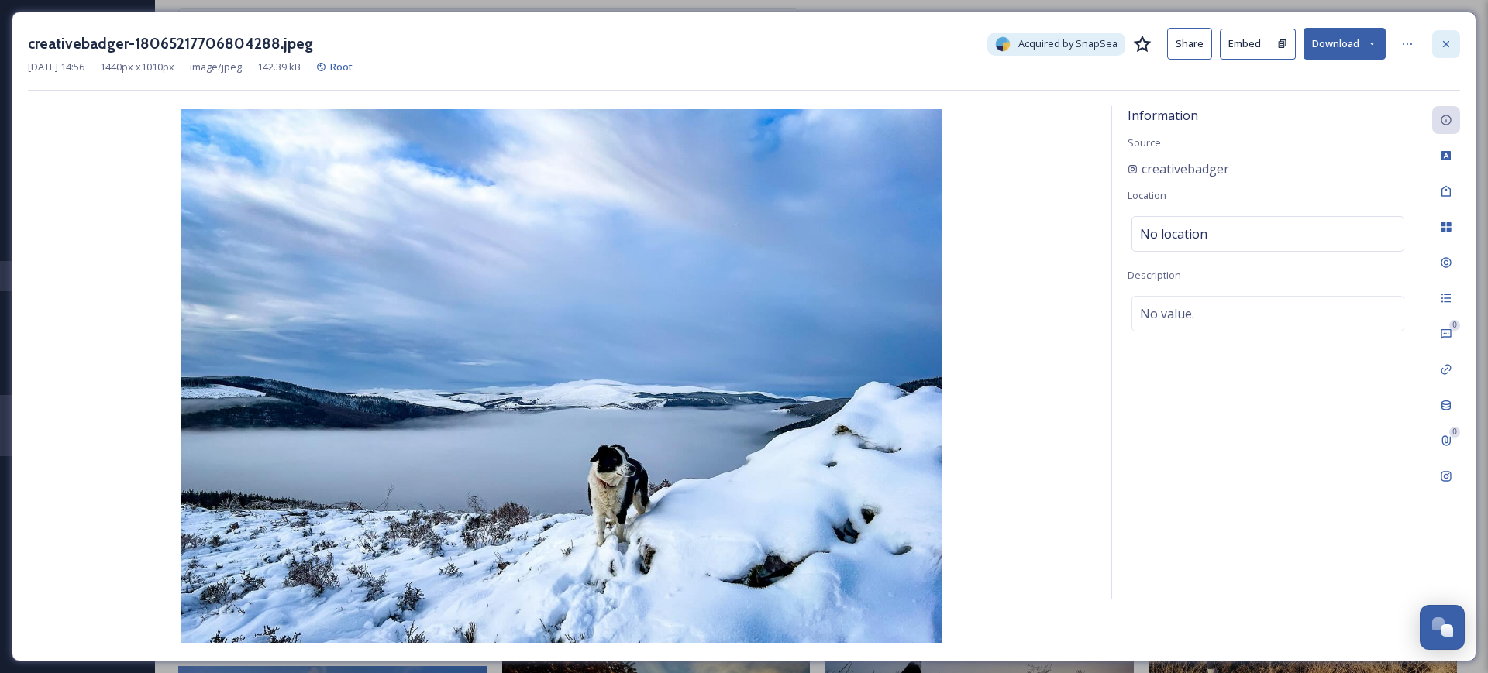
click at [1449, 48] on icon at bounding box center [1446, 44] width 12 height 12
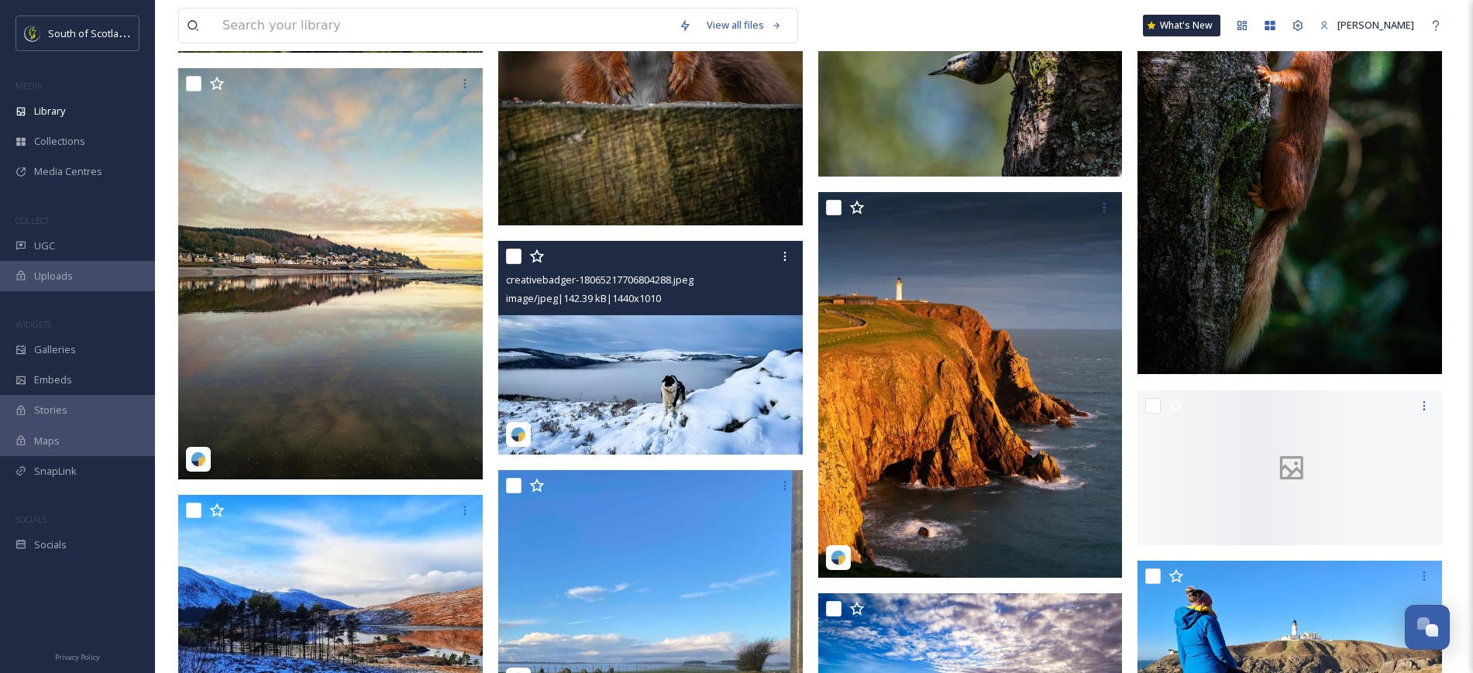
scroll to position [3639, 0]
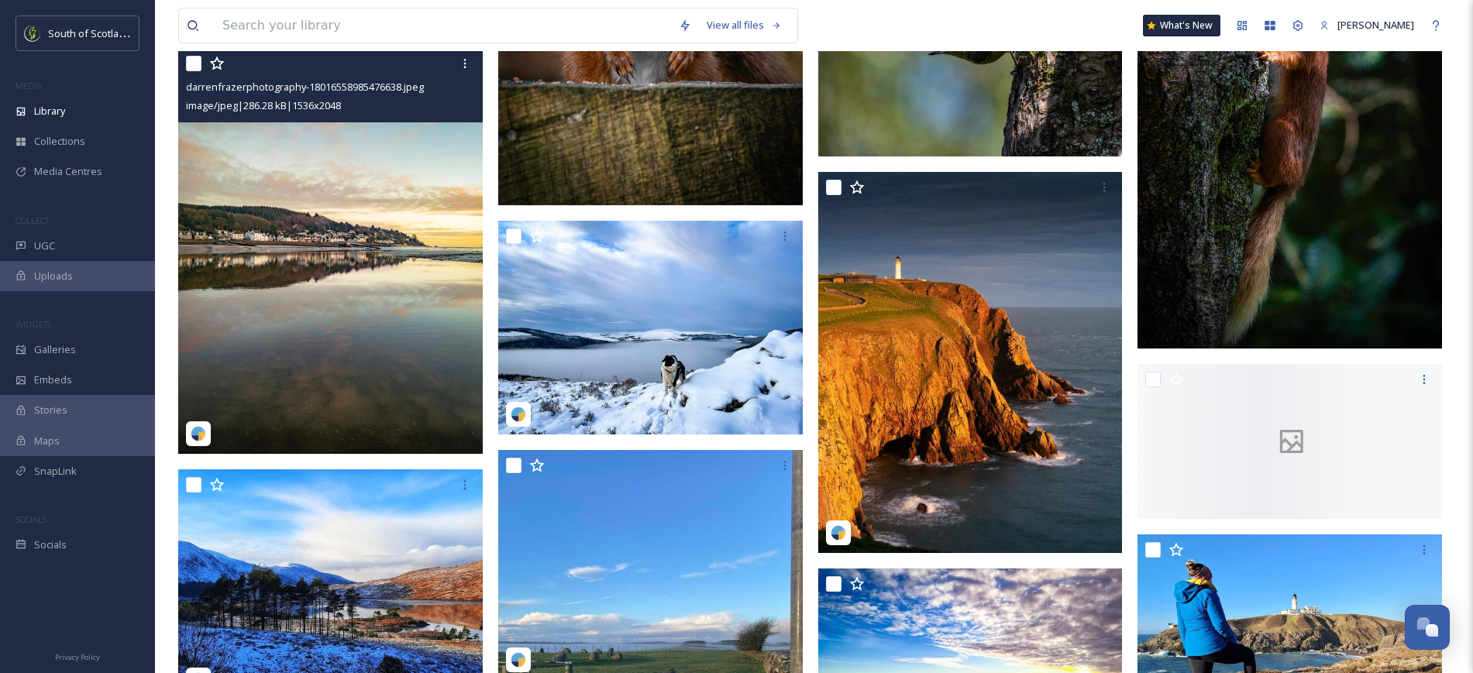
click at [303, 377] on img at bounding box center [330, 251] width 305 height 406
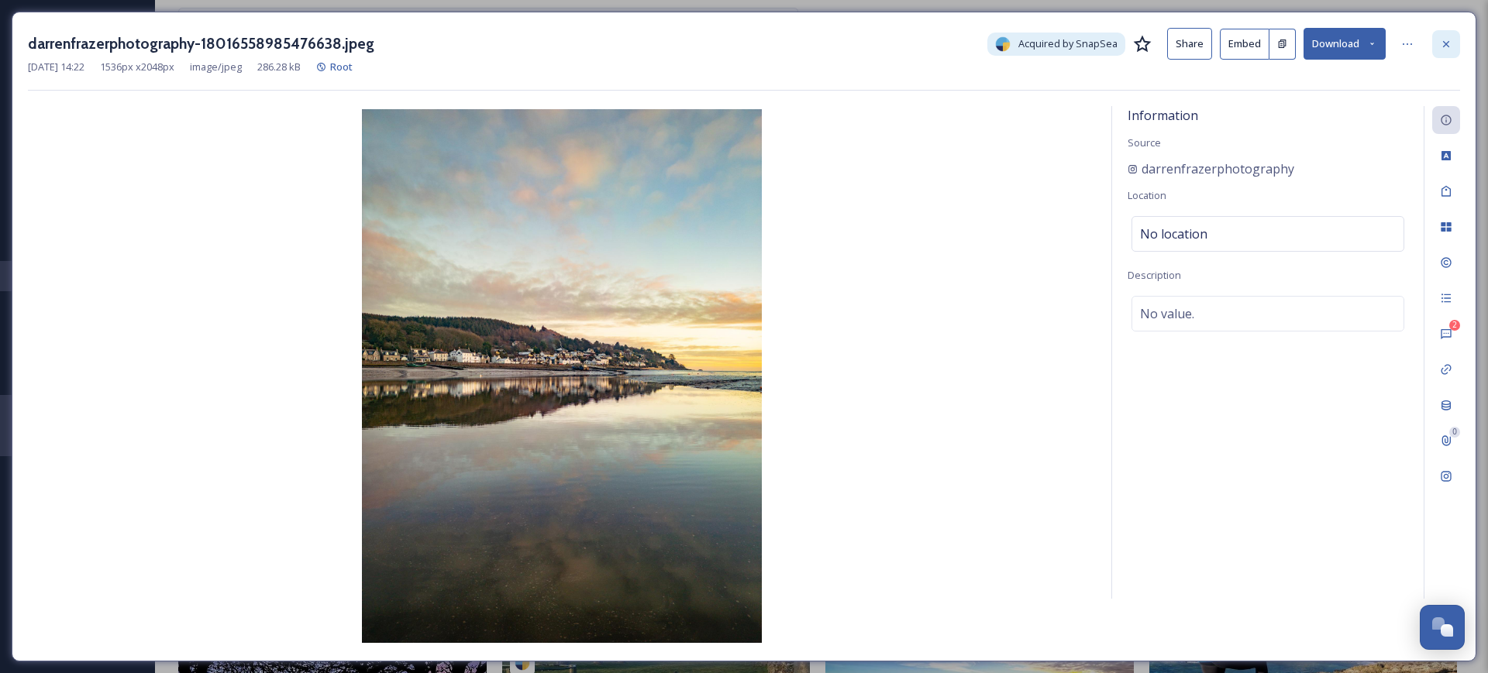
click at [1452, 51] on div at bounding box center [1446, 44] width 28 height 28
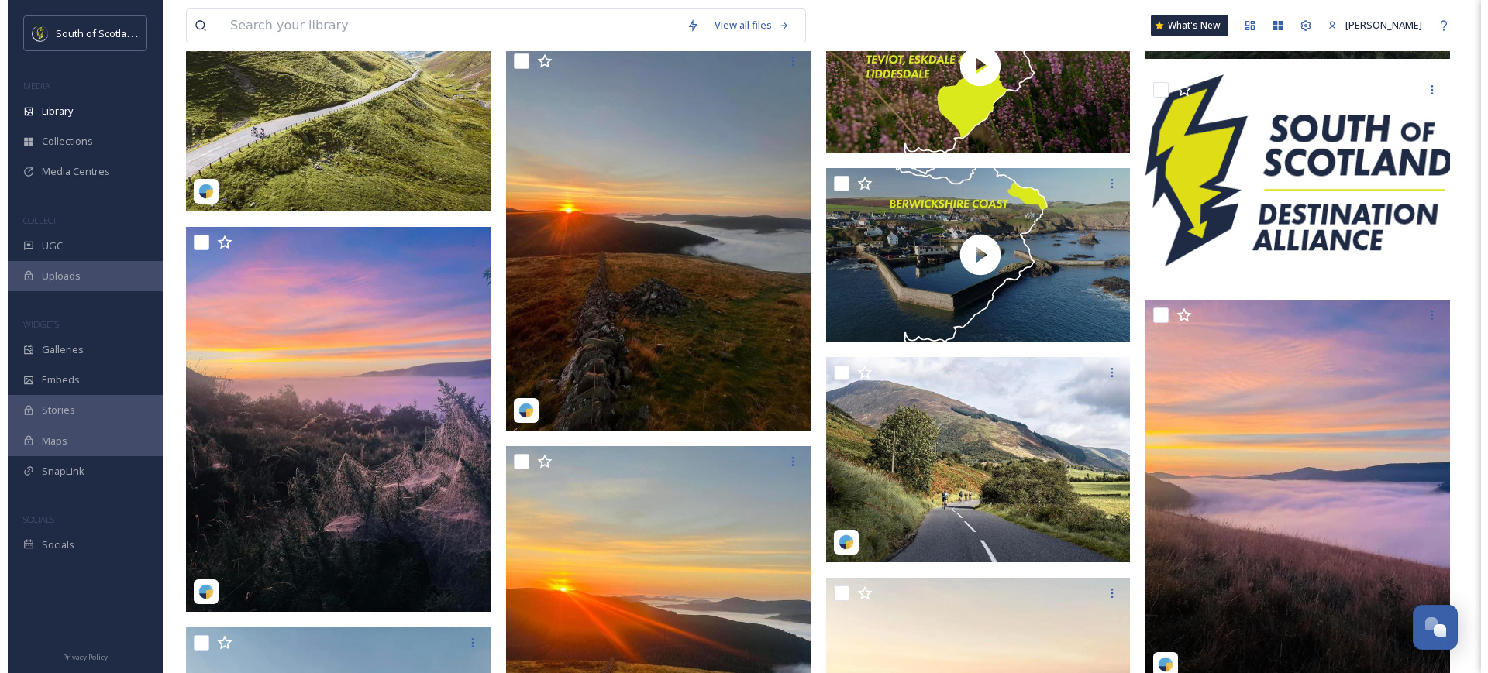
scroll to position [5722, 0]
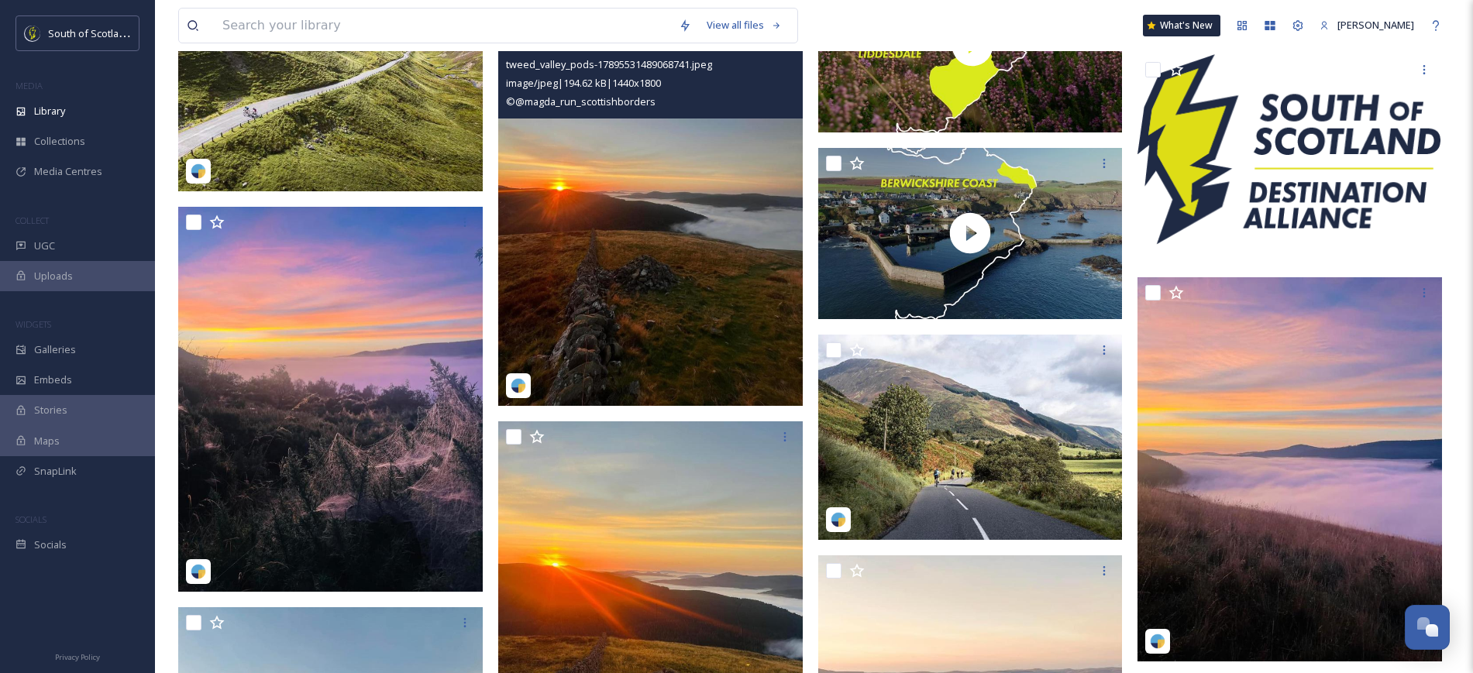
click at [640, 366] on img at bounding box center [650, 216] width 305 height 380
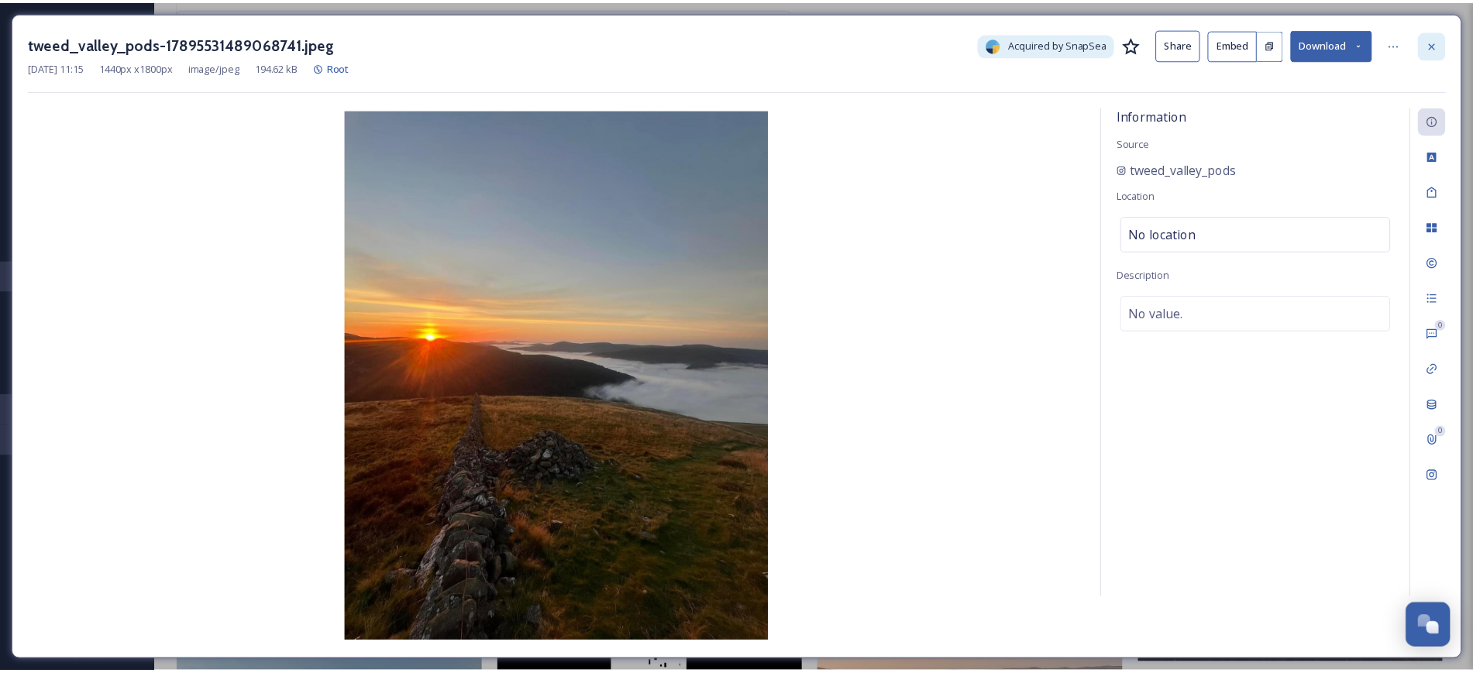
scroll to position [5728, 0]
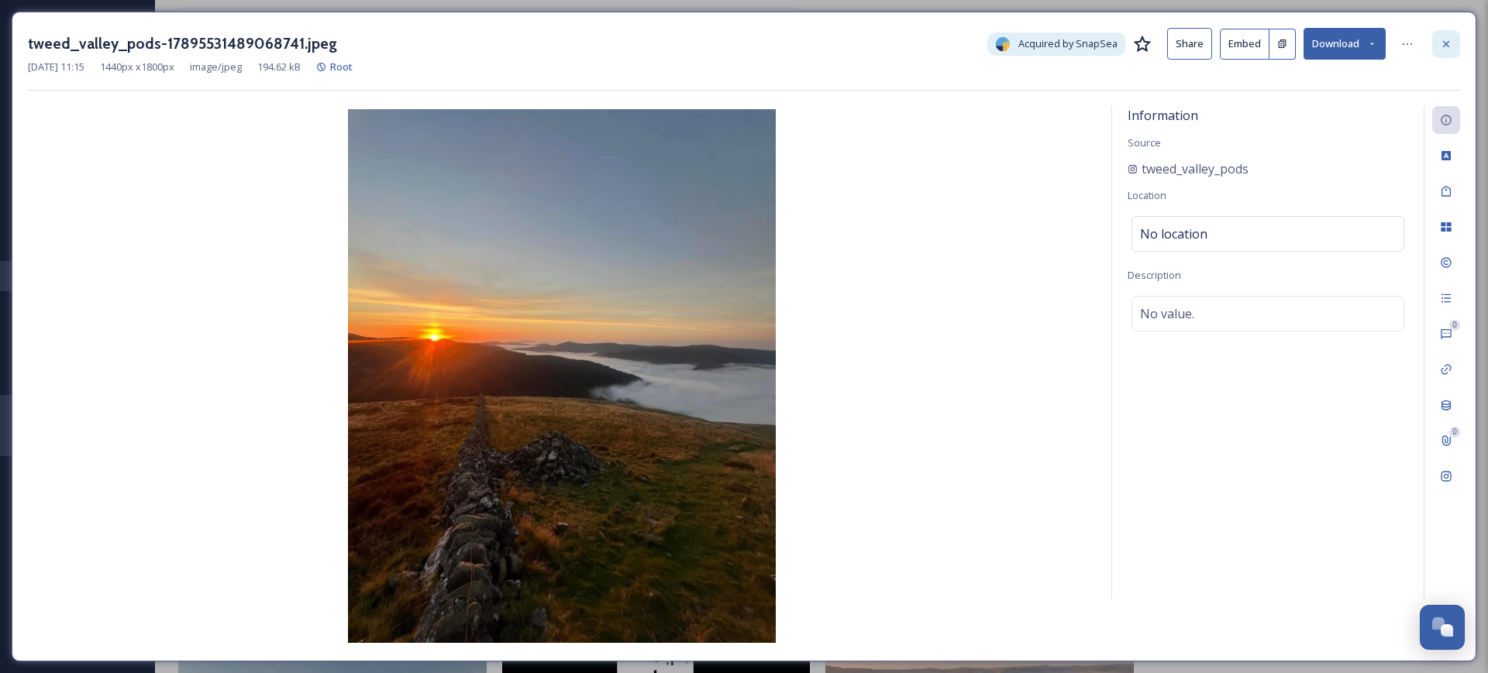
click at [1440, 51] on div at bounding box center [1446, 44] width 28 height 28
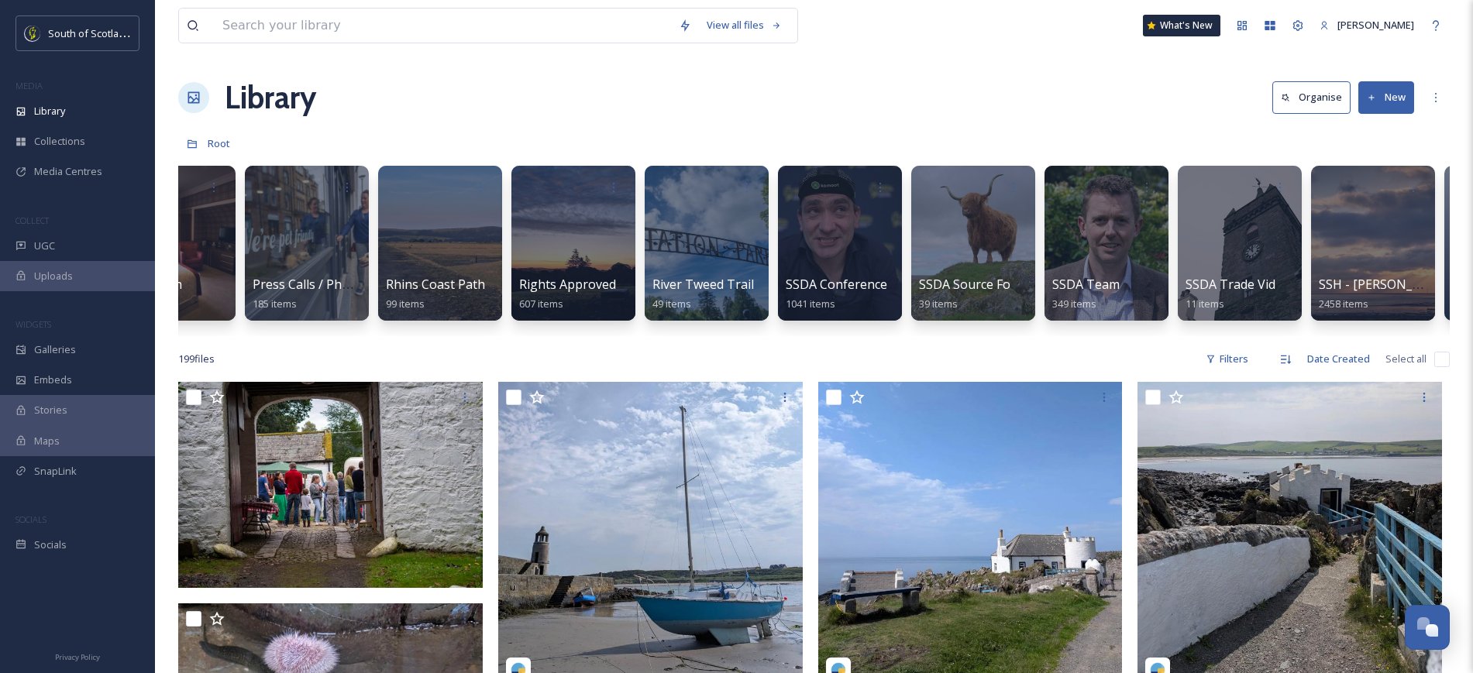
scroll to position [0, 3148]
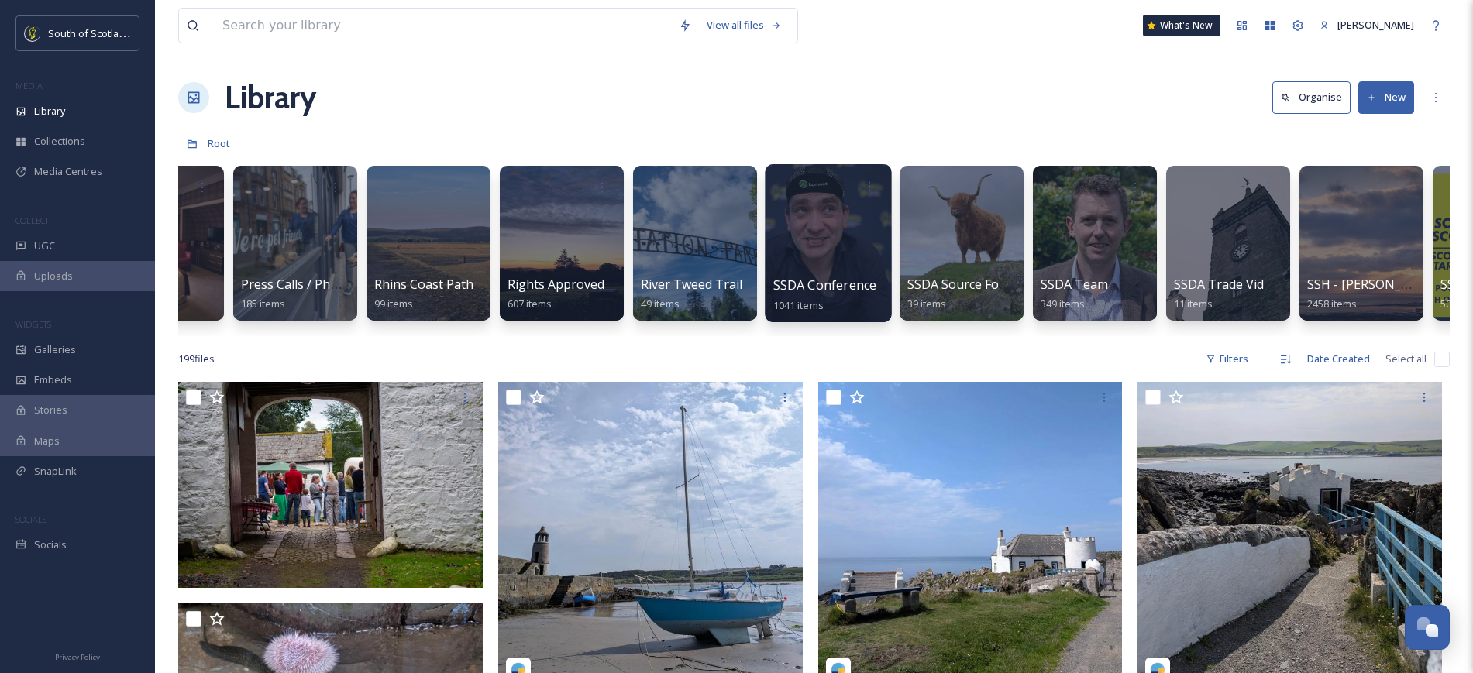
click at [805, 229] on div at bounding box center [828, 243] width 126 height 158
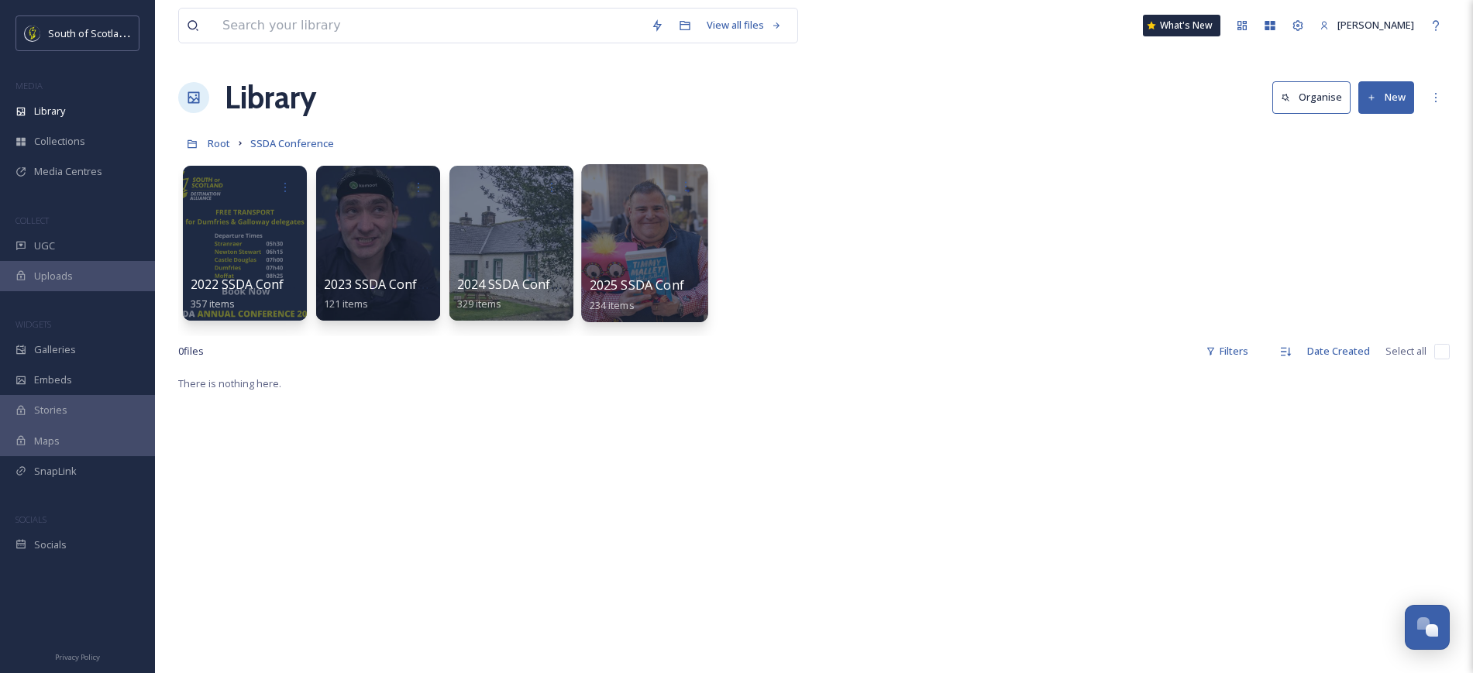
click at [582, 236] on div at bounding box center [644, 243] width 126 height 158
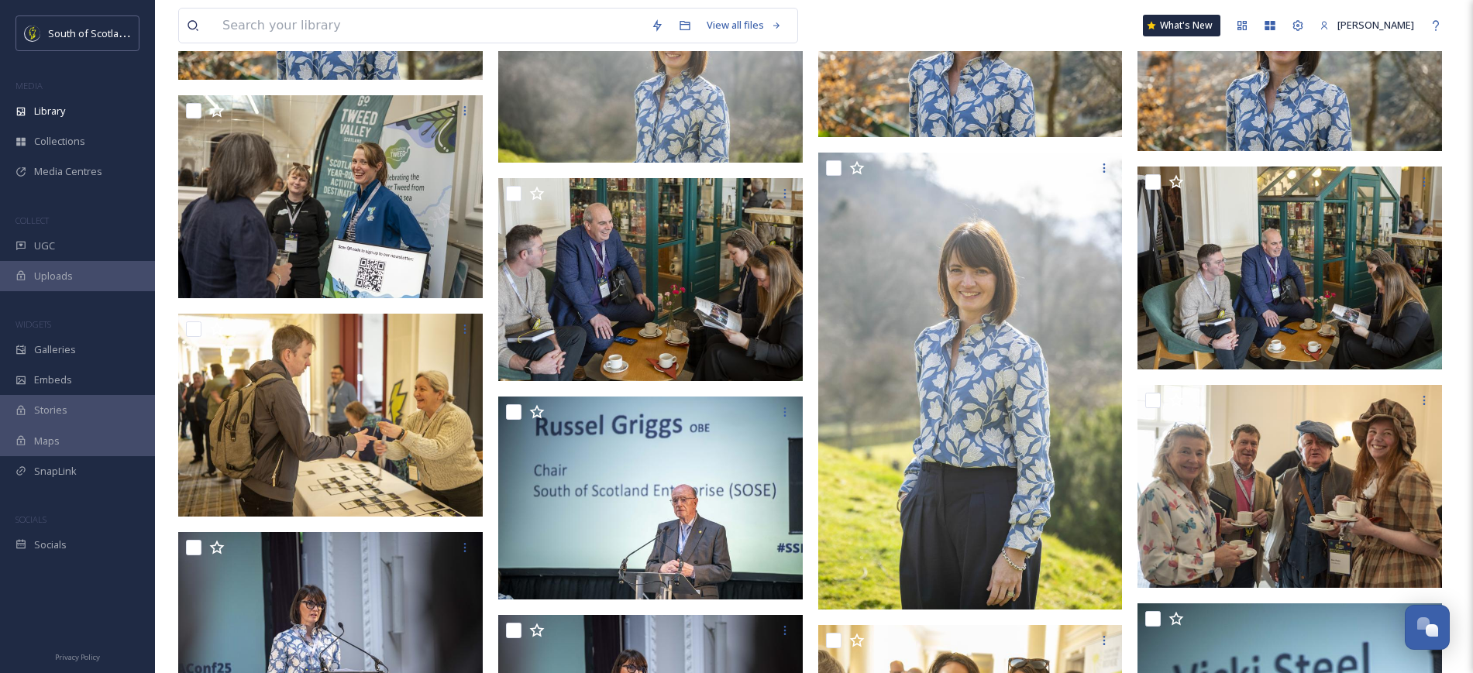
scroll to position [1378, 0]
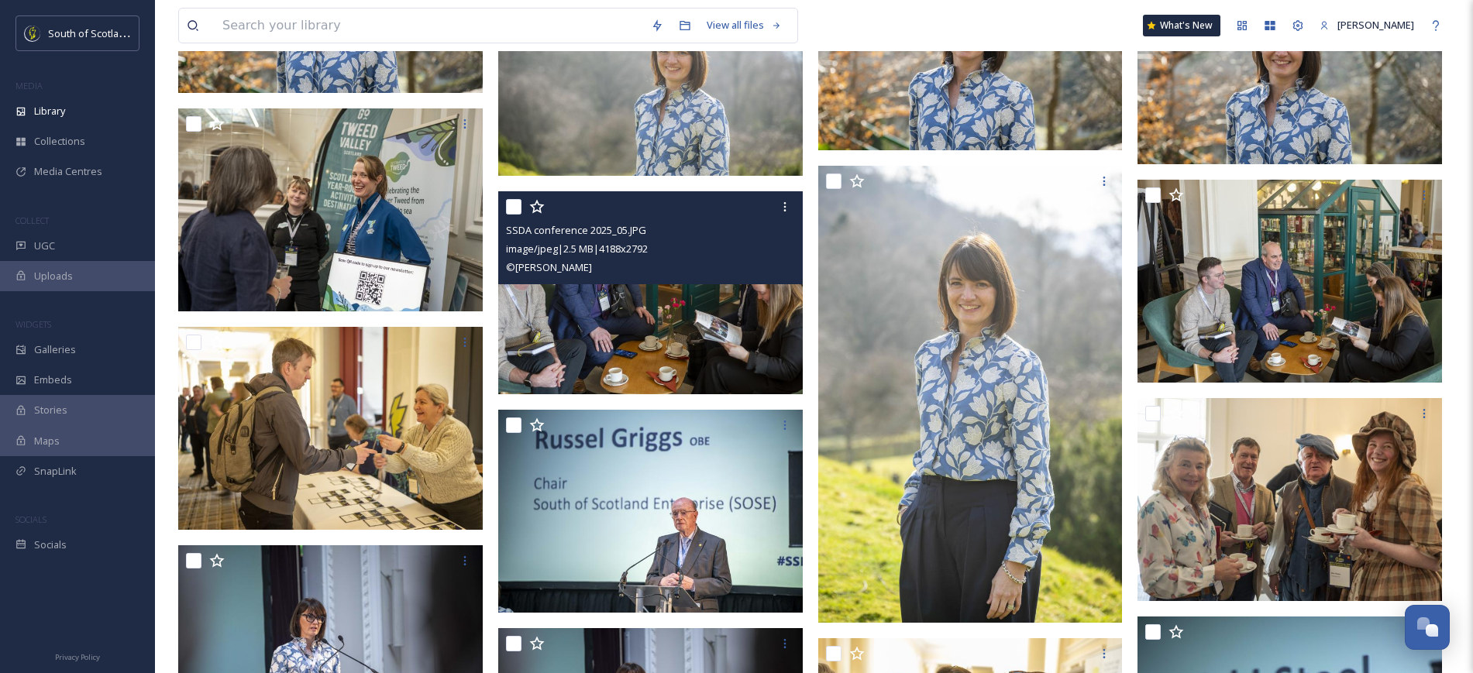
click at [666, 295] on img at bounding box center [650, 292] width 305 height 203
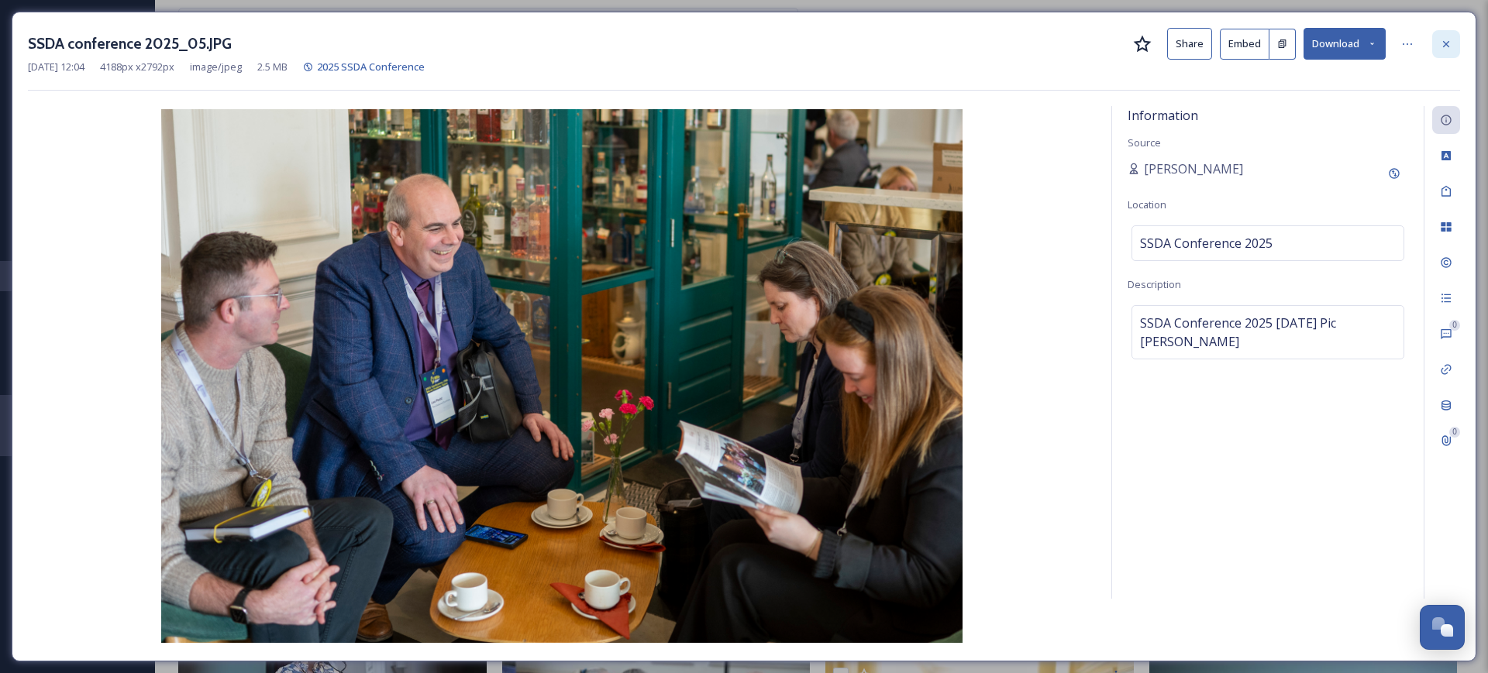
click at [1448, 41] on icon at bounding box center [1446, 43] width 6 height 6
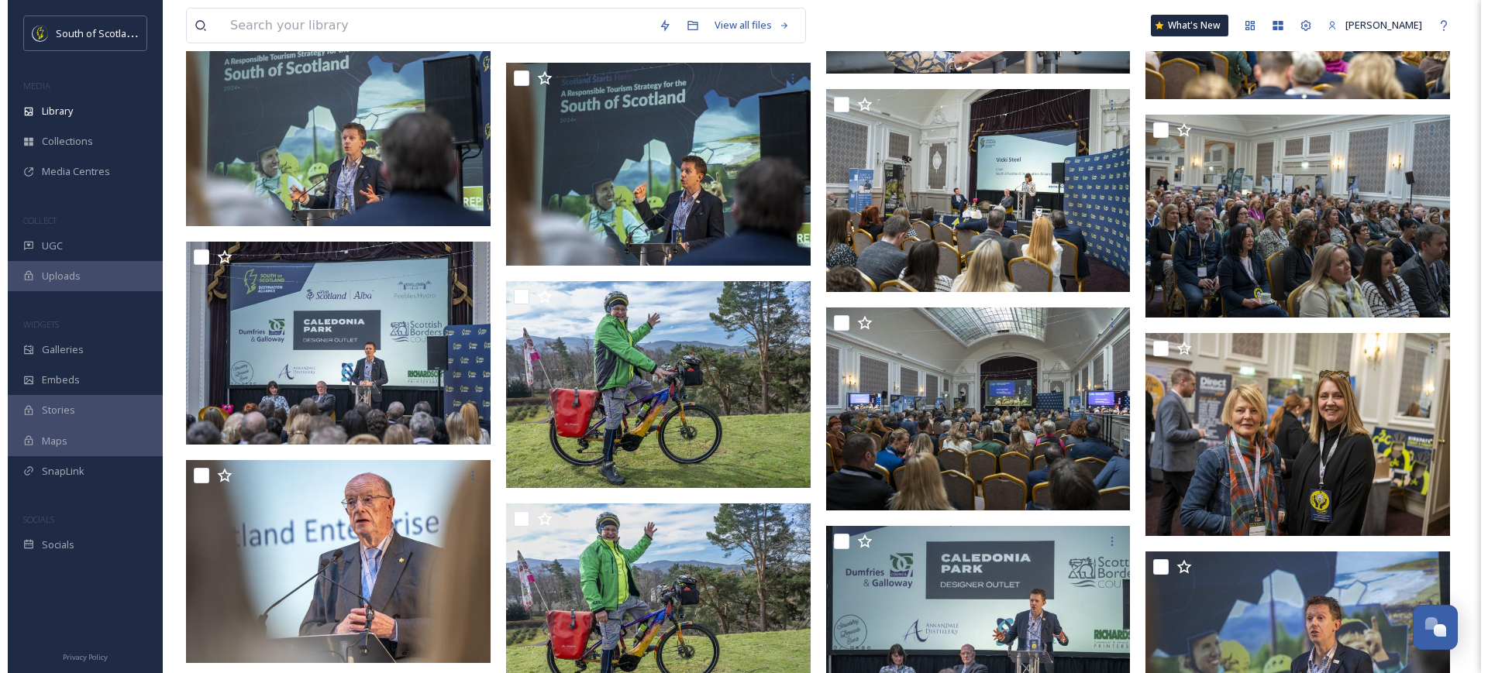
scroll to position [2601, 0]
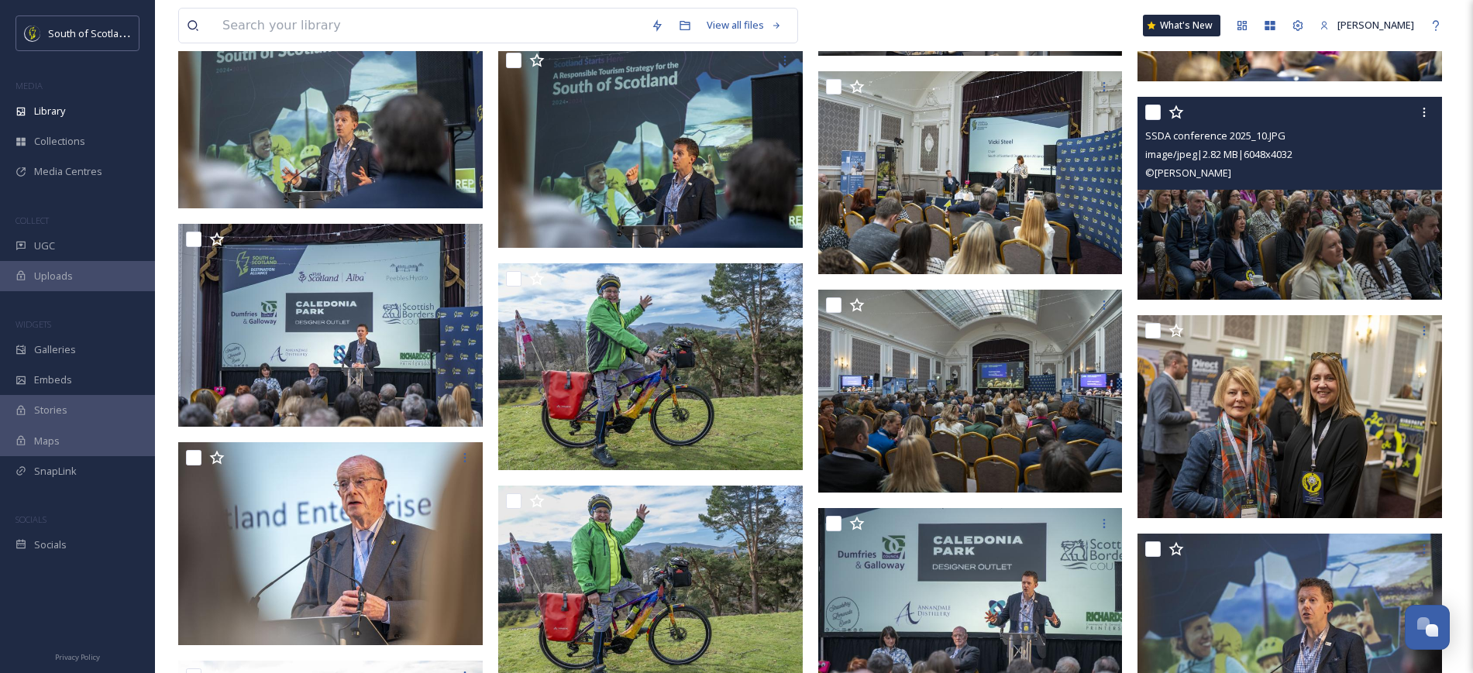
click at [1277, 188] on div "SSDA conference 2025_10.JPG image/jpeg | 2.82 MB | 6048 x 4032 © [PERSON_NAME]" at bounding box center [1289, 143] width 305 height 93
click at [1290, 225] on img at bounding box center [1289, 198] width 305 height 203
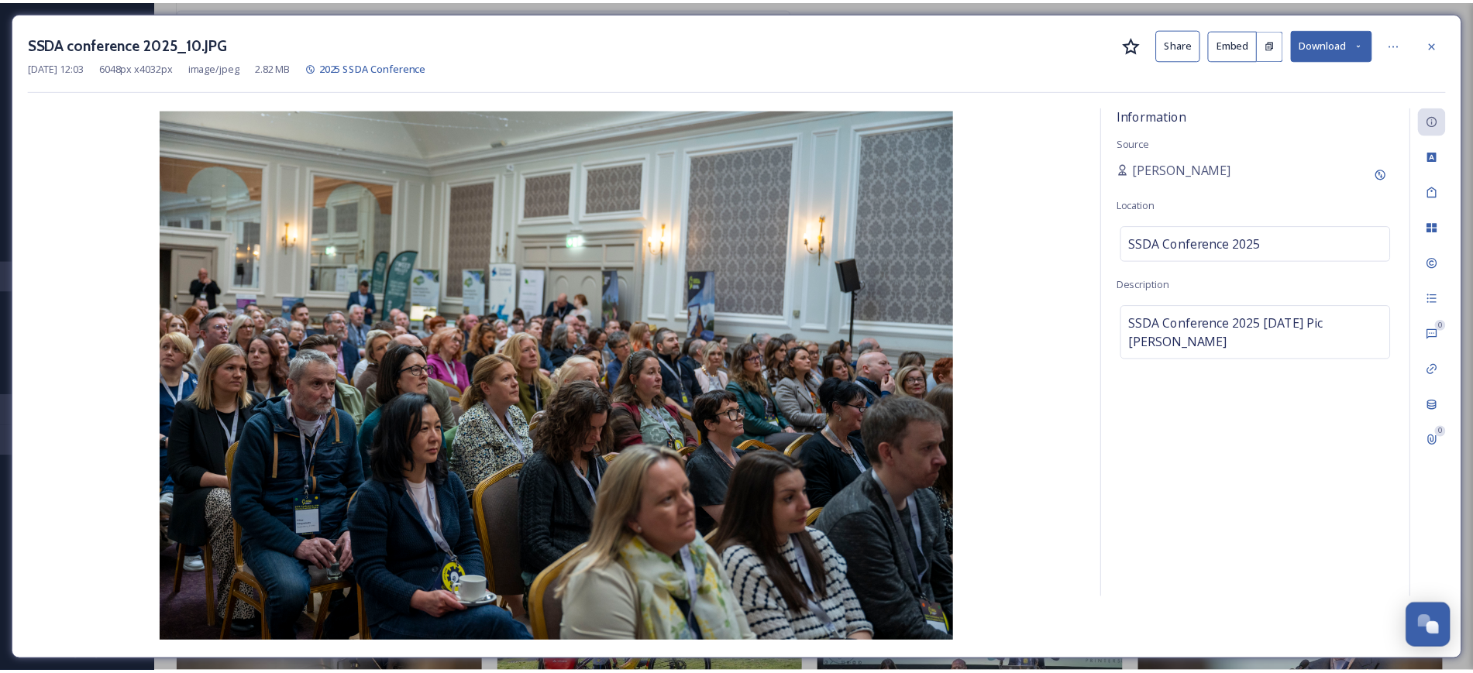
scroll to position [2630, 0]
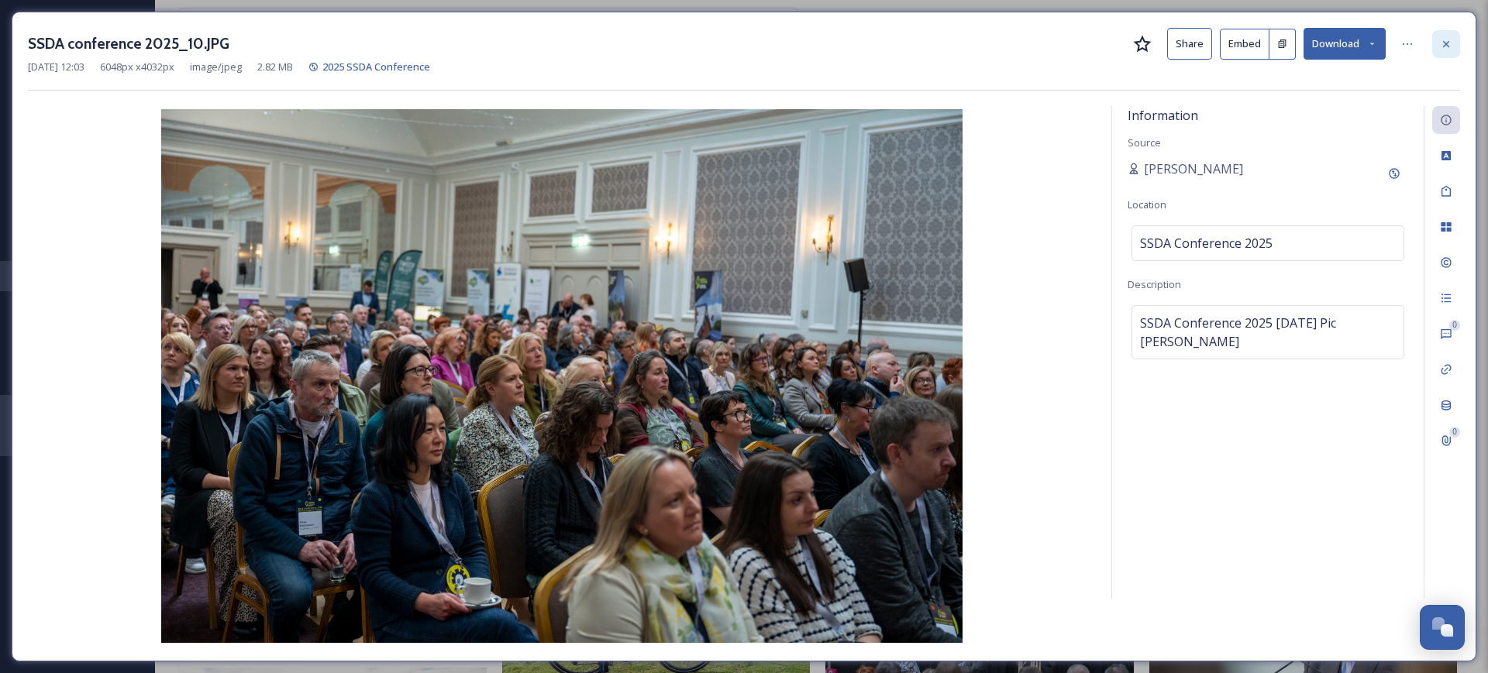
click at [1445, 46] on icon at bounding box center [1446, 44] width 12 height 12
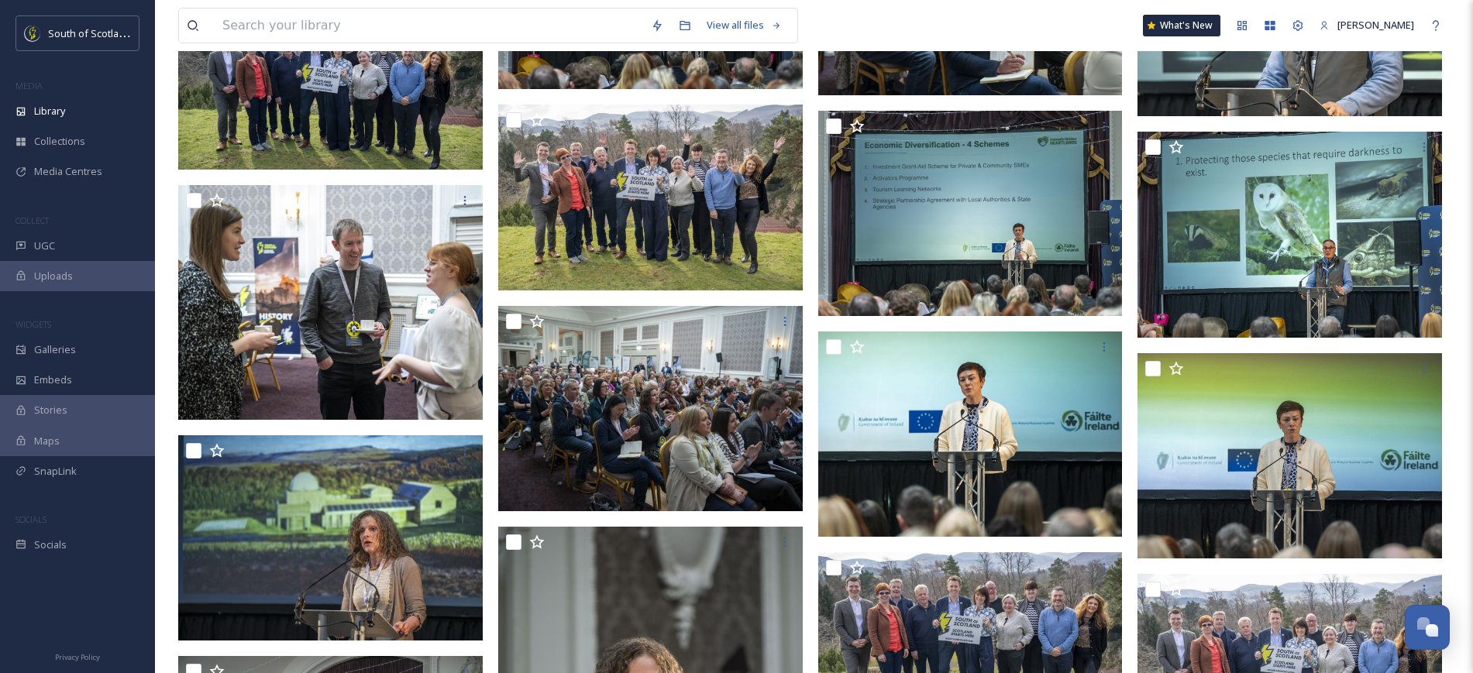
scroll to position [5790, 0]
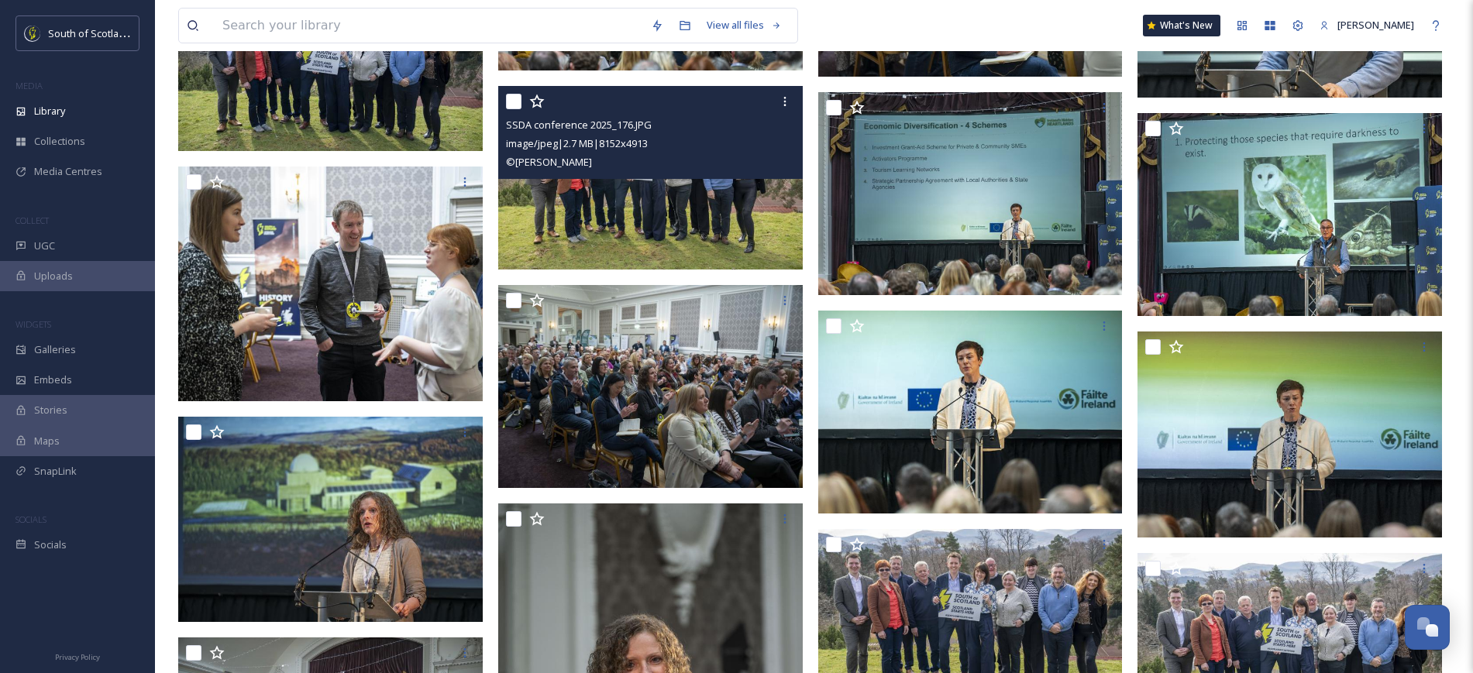
click at [607, 222] on img at bounding box center [650, 178] width 305 height 184
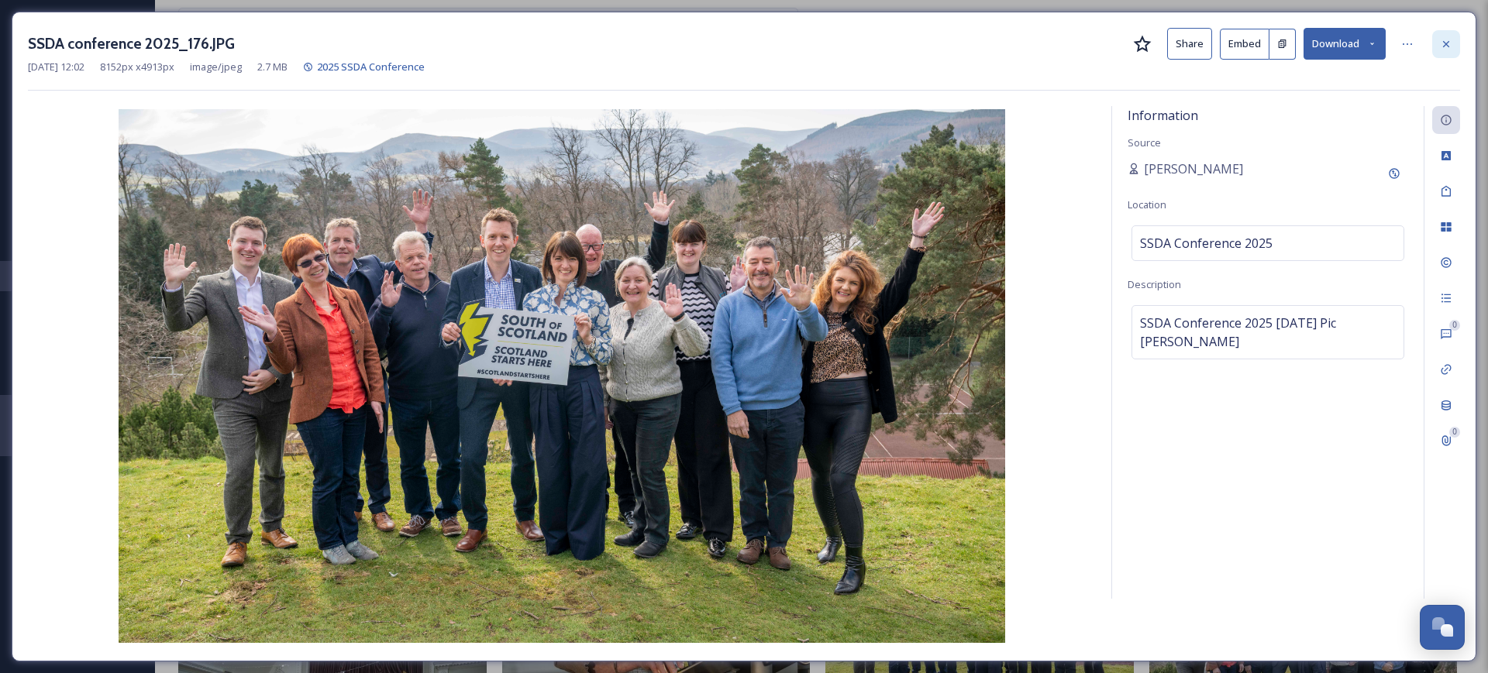
click at [1444, 38] on icon at bounding box center [1446, 44] width 12 height 12
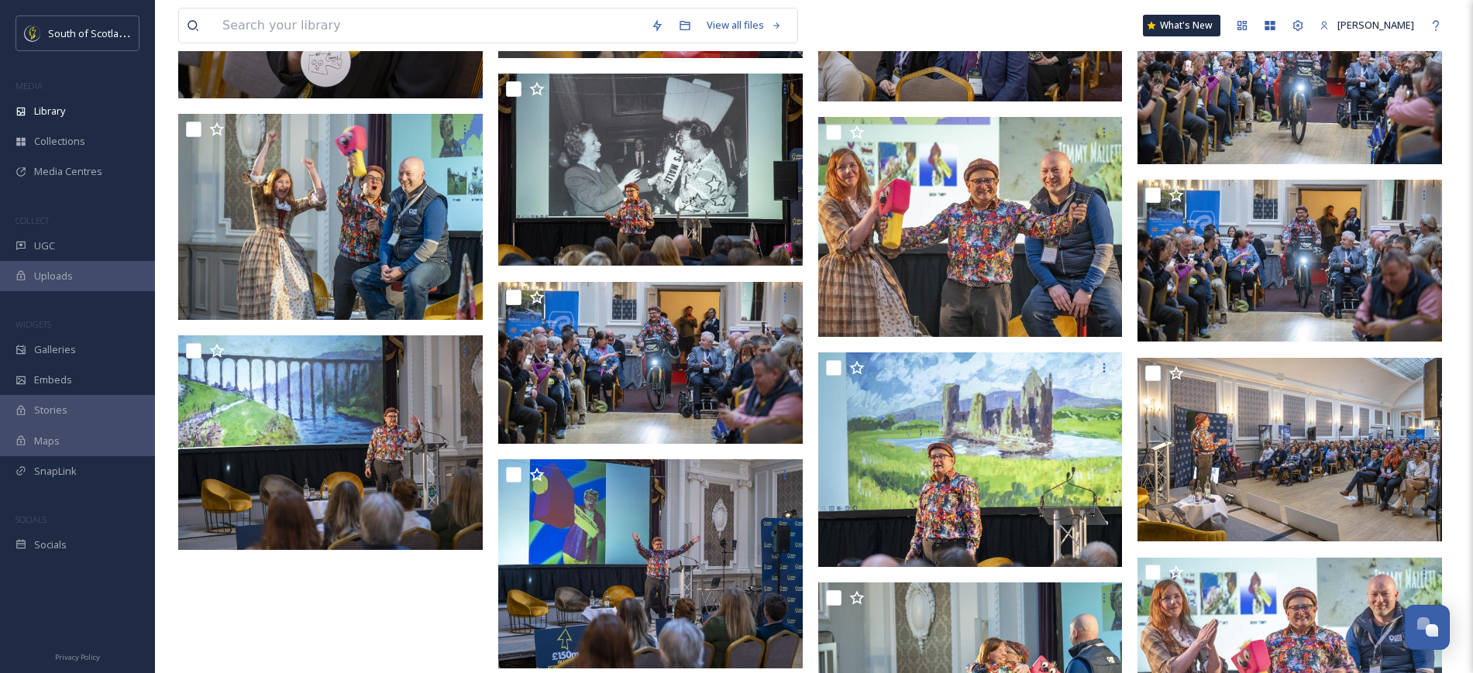
scroll to position [12969, 0]
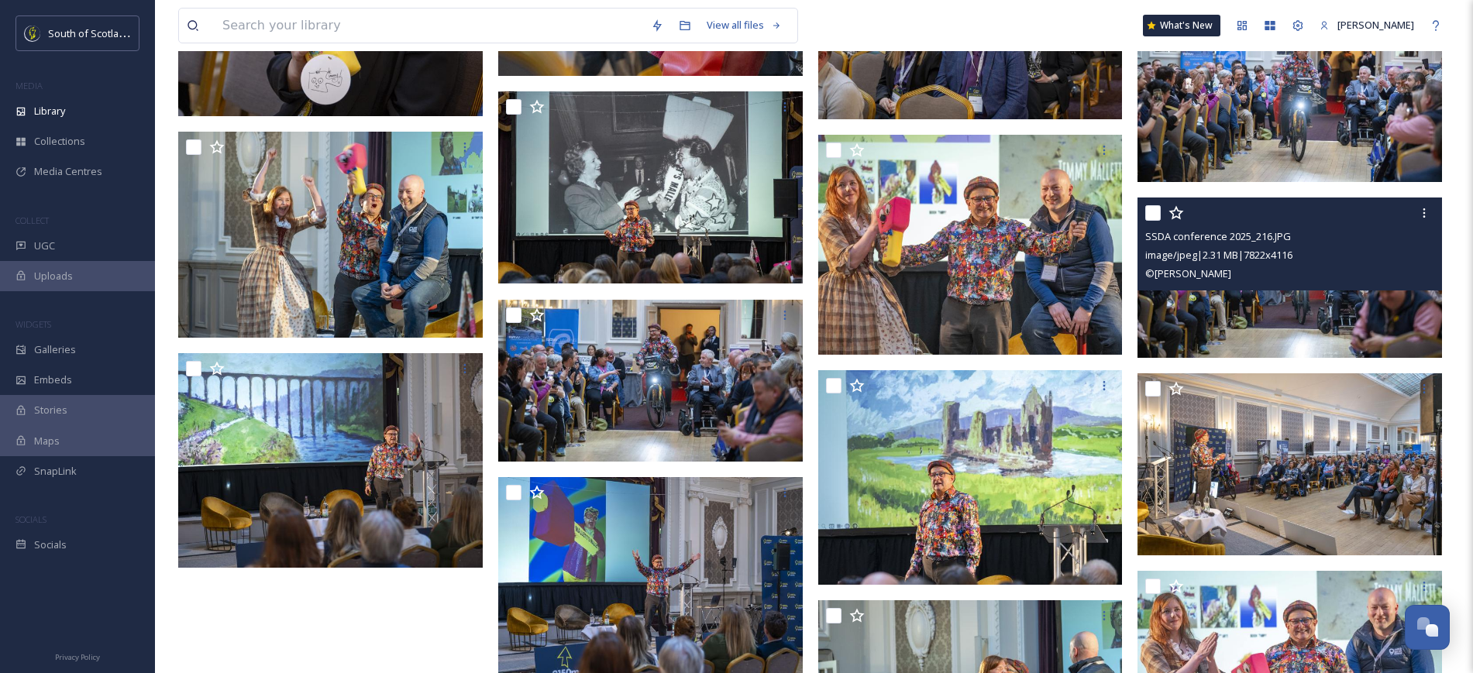
click at [1313, 306] on img at bounding box center [1289, 278] width 305 height 160
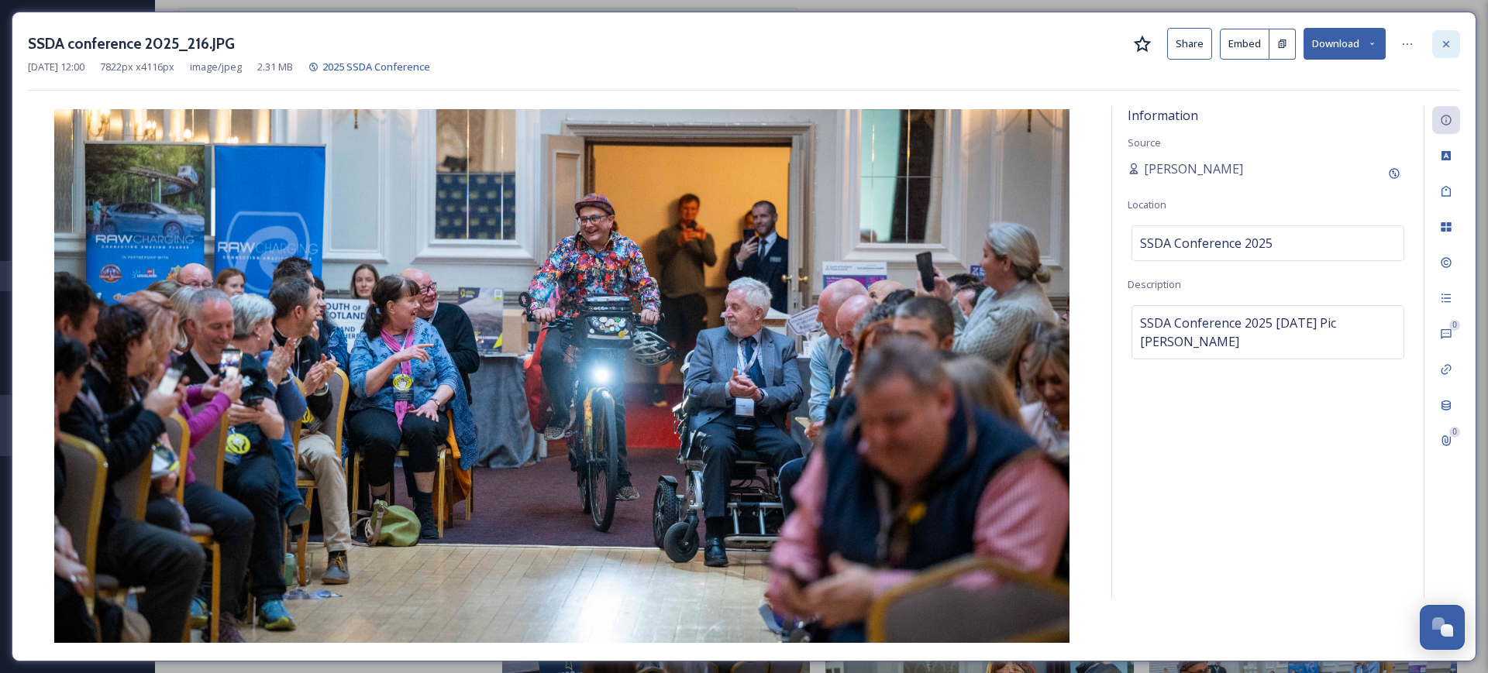
click at [1441, 43] on icon at bounding box center [1446, 44] width 12 height 12
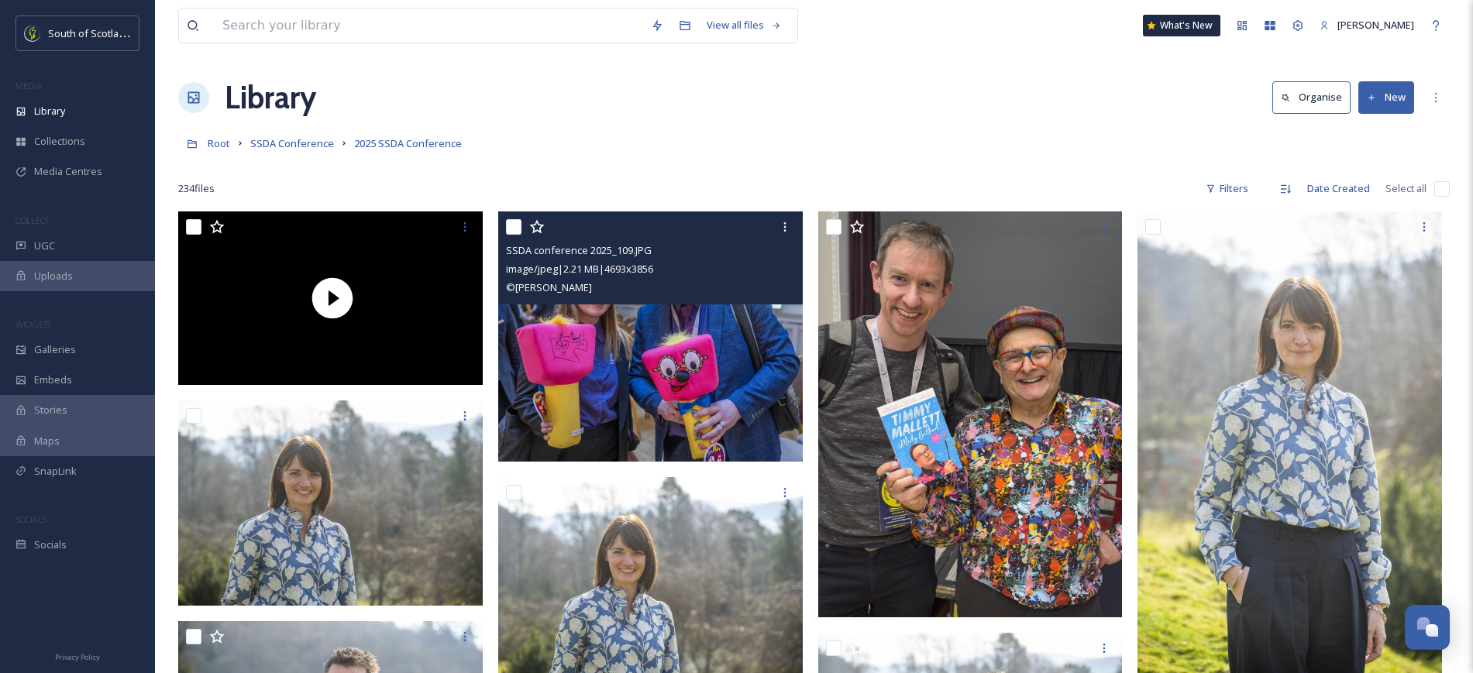
click at [525, 431] on img at bounding box center [650, 337] width 305 height 250
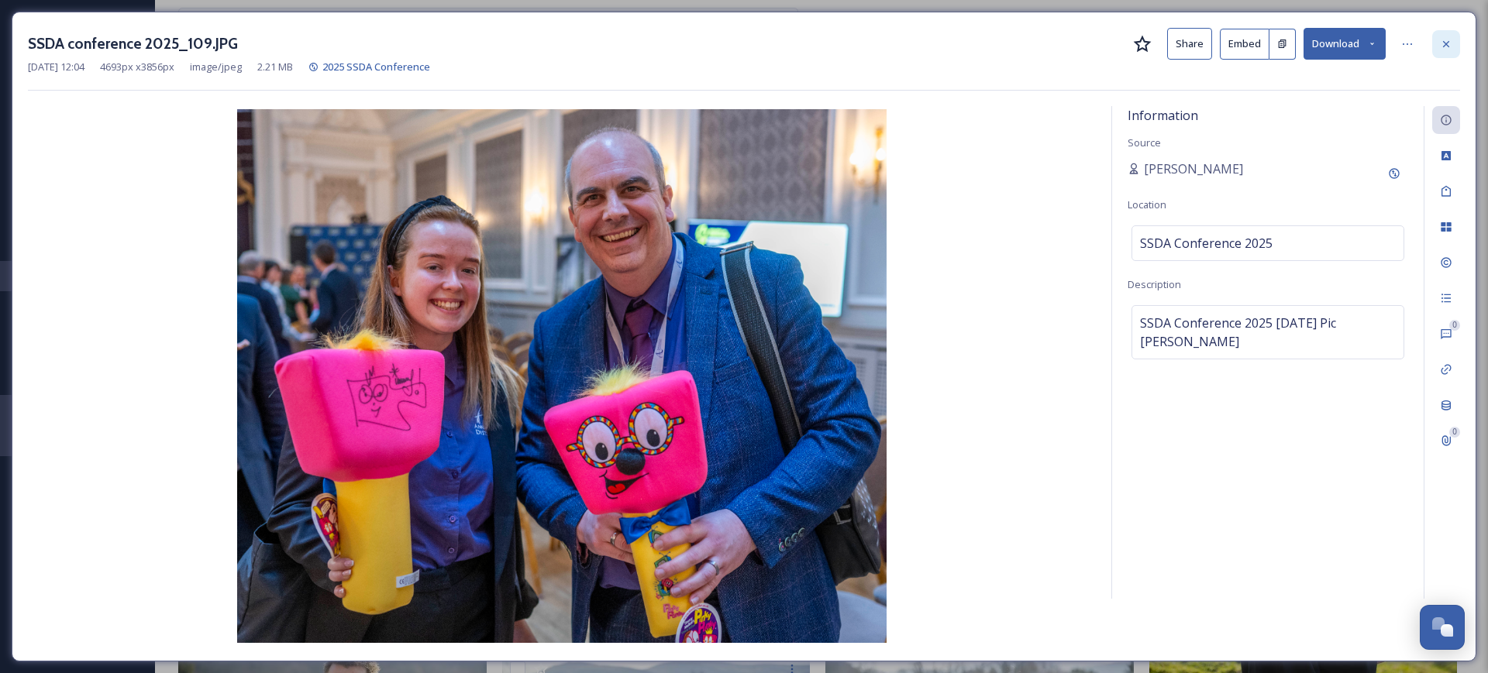
click at [1441, 43] on icon at bounding box center [1446, 44] width 12 height 12
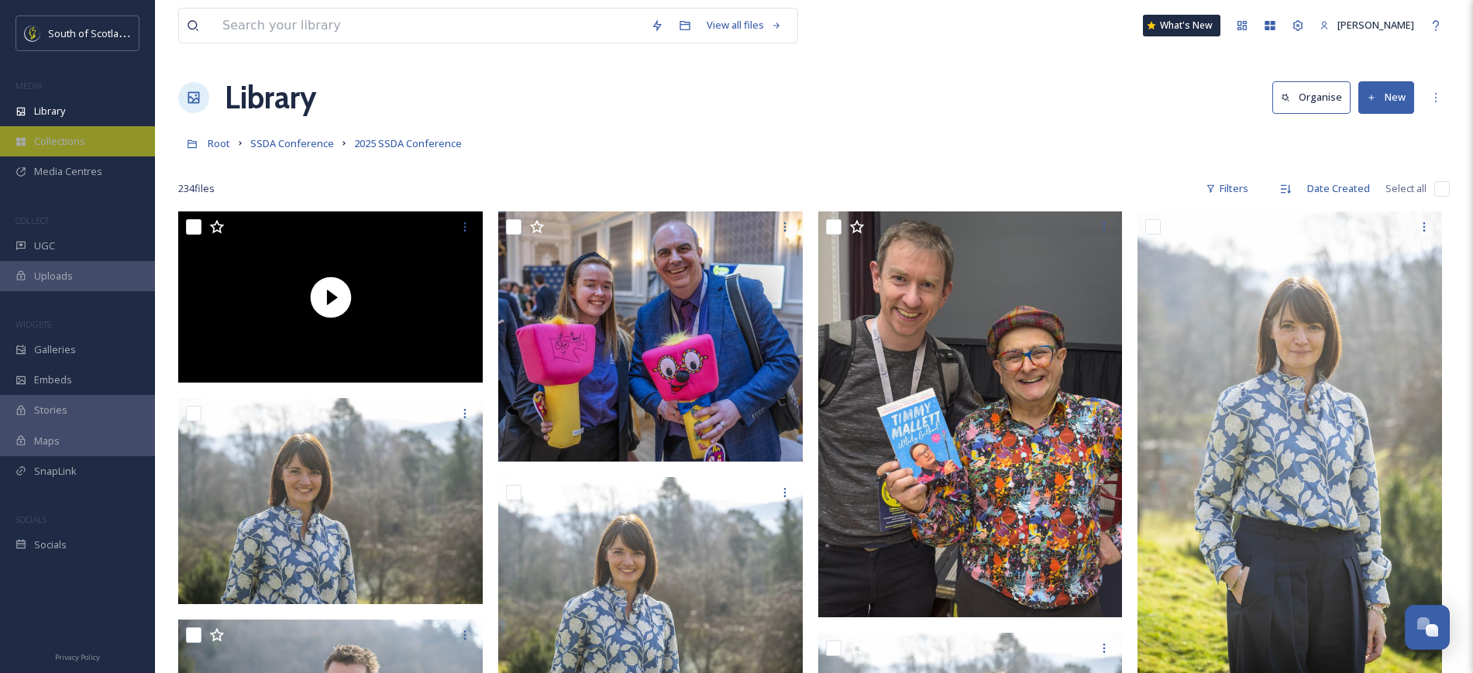
click at [43, 139] on span "Collections" at bounding box center [59, 141] width 51 height 15
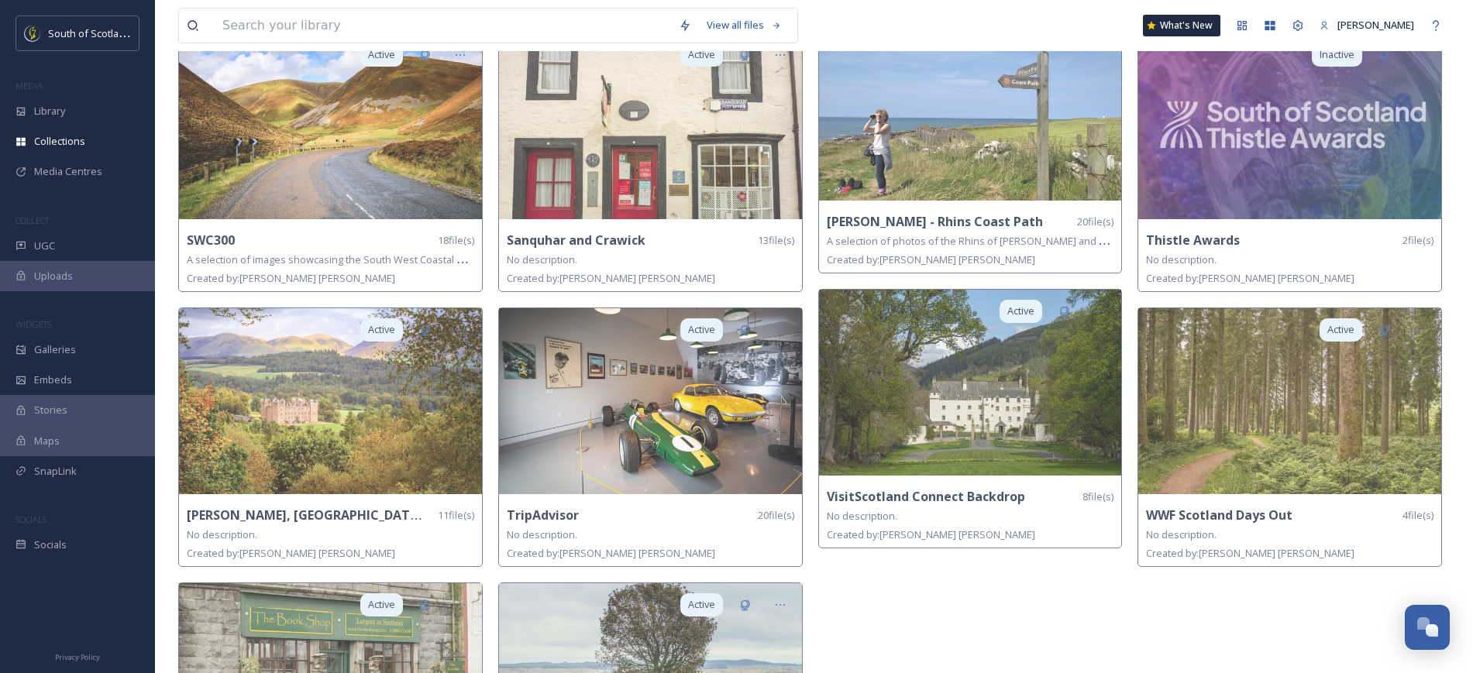
scroll to position [1237, 0]
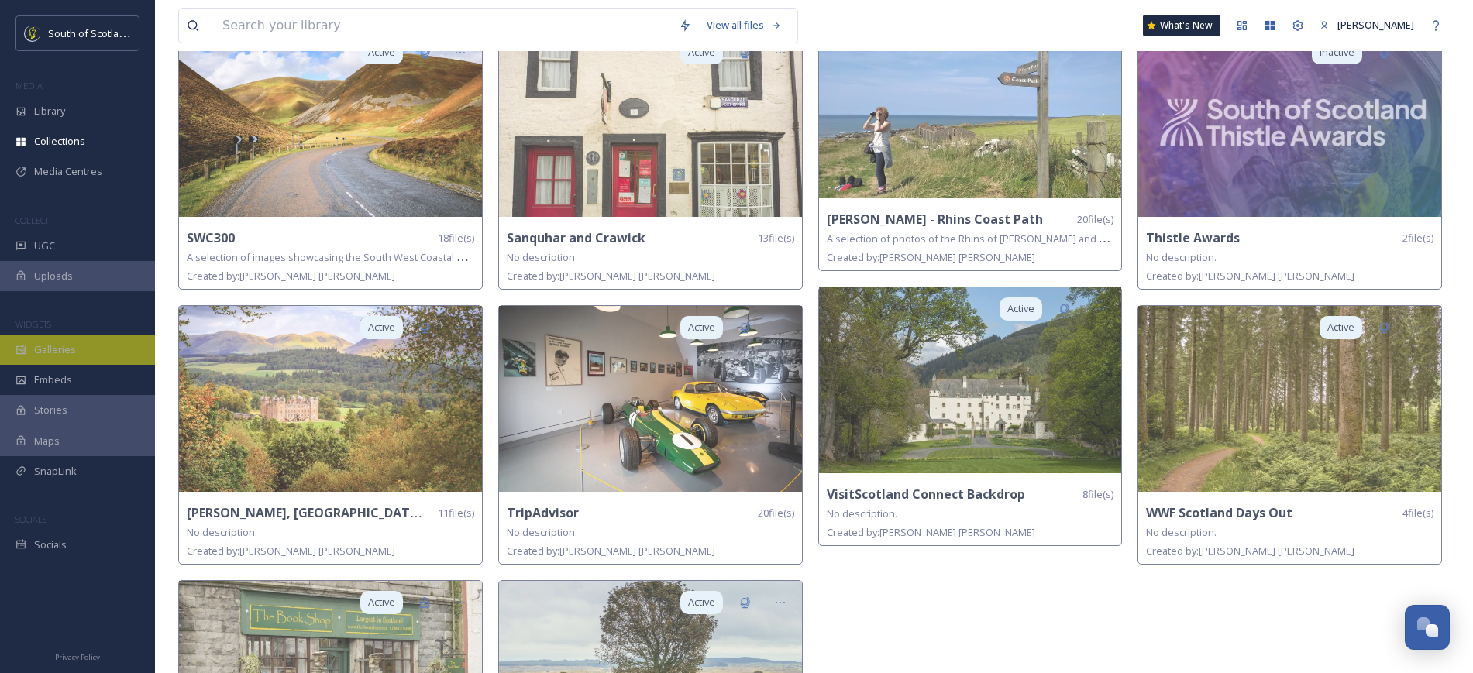
click at [84, 343] on div "Galleries" at bounding box center [77, 350] width 155 height 30
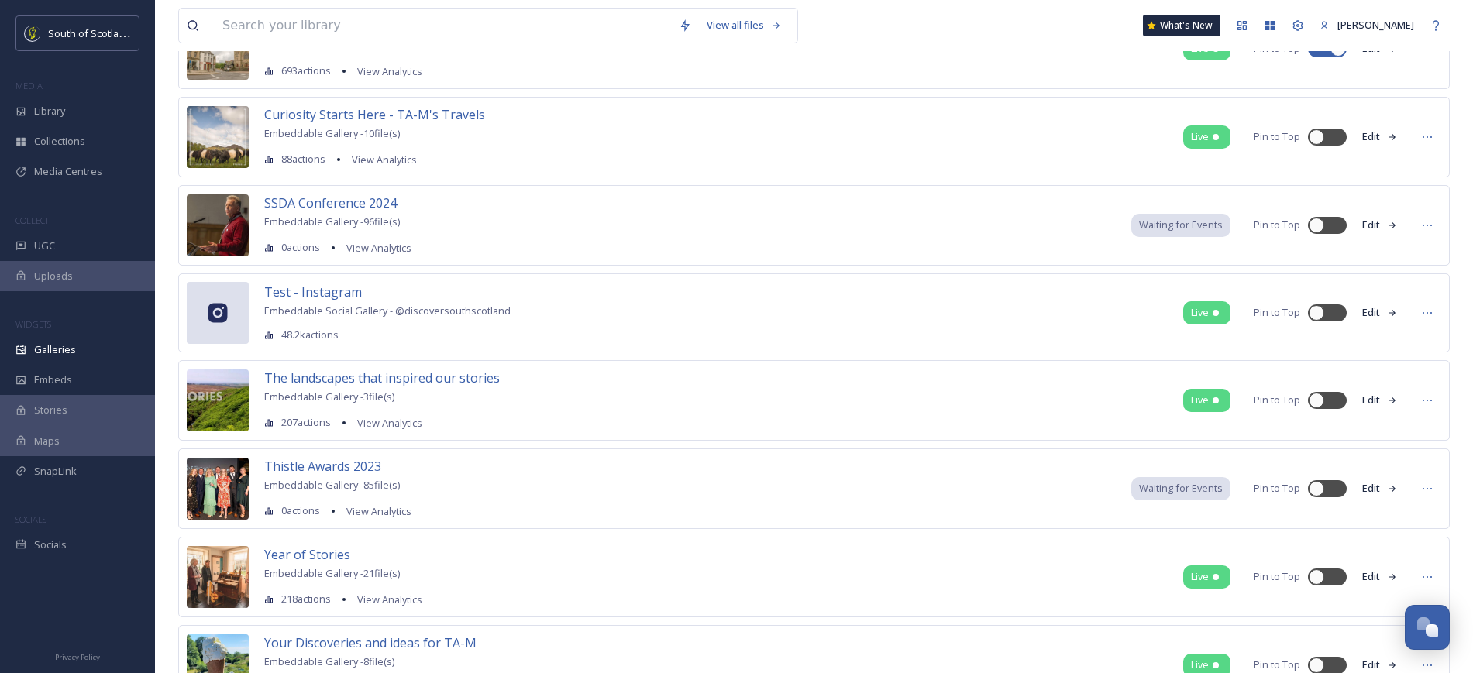
scroll to position [951, 0]
